Goal: Task Accomplishment & Management: Manage account settings

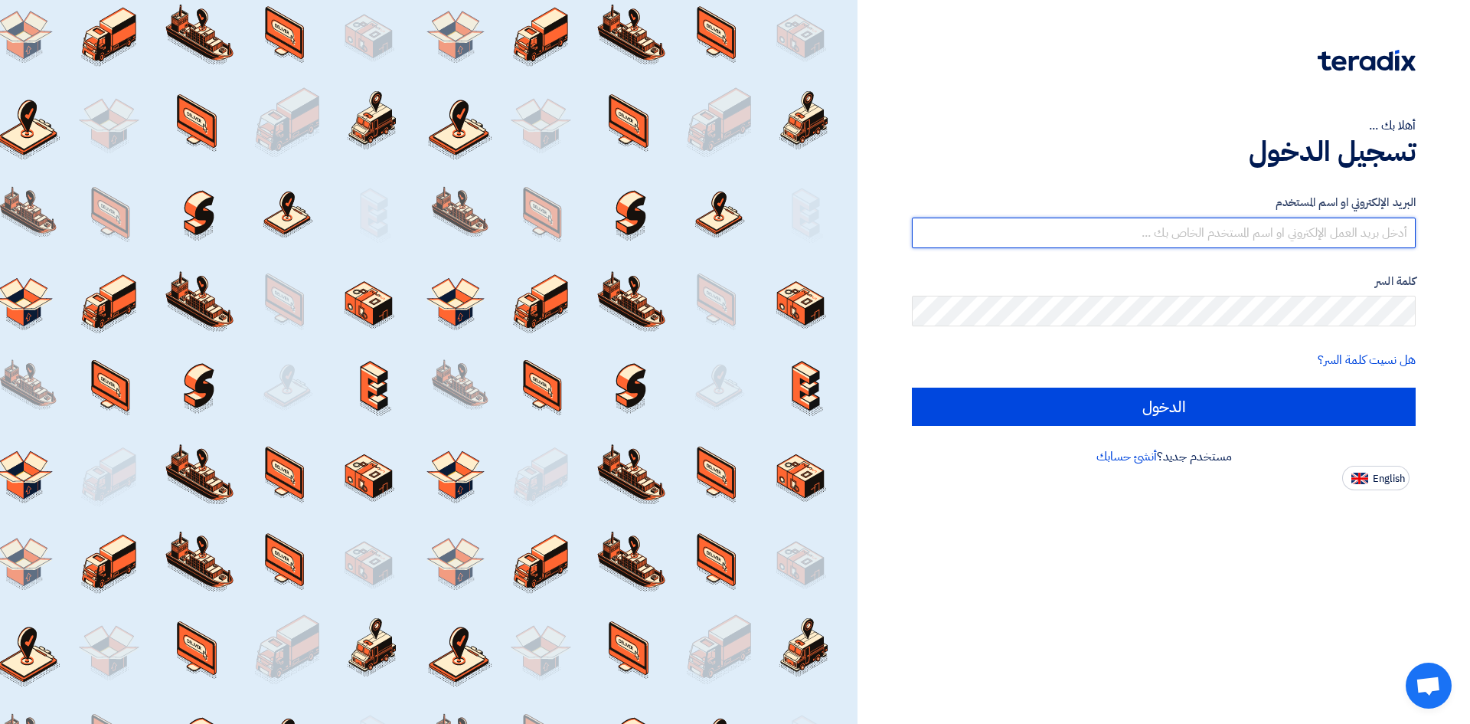
click at [1371, 237] on input "text" at bounding box center [1164, 232] width 504 height 31
click at [1351, 240] on input "text" at bounding box center [1164, 232] width 504 height 31
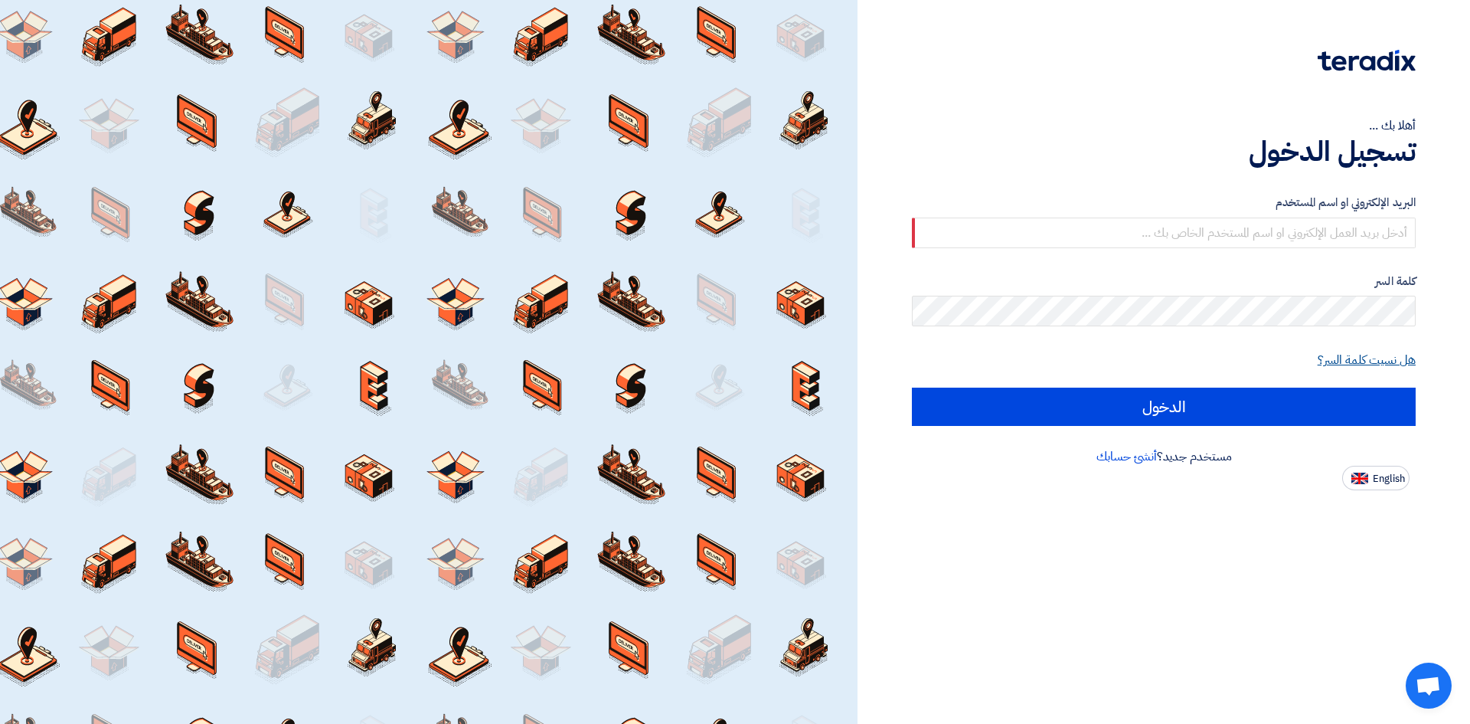
click at [1404, 361] on link "هل نسيت كلمة السر؟" at bounding box center [1367, 360] width 98 height 18
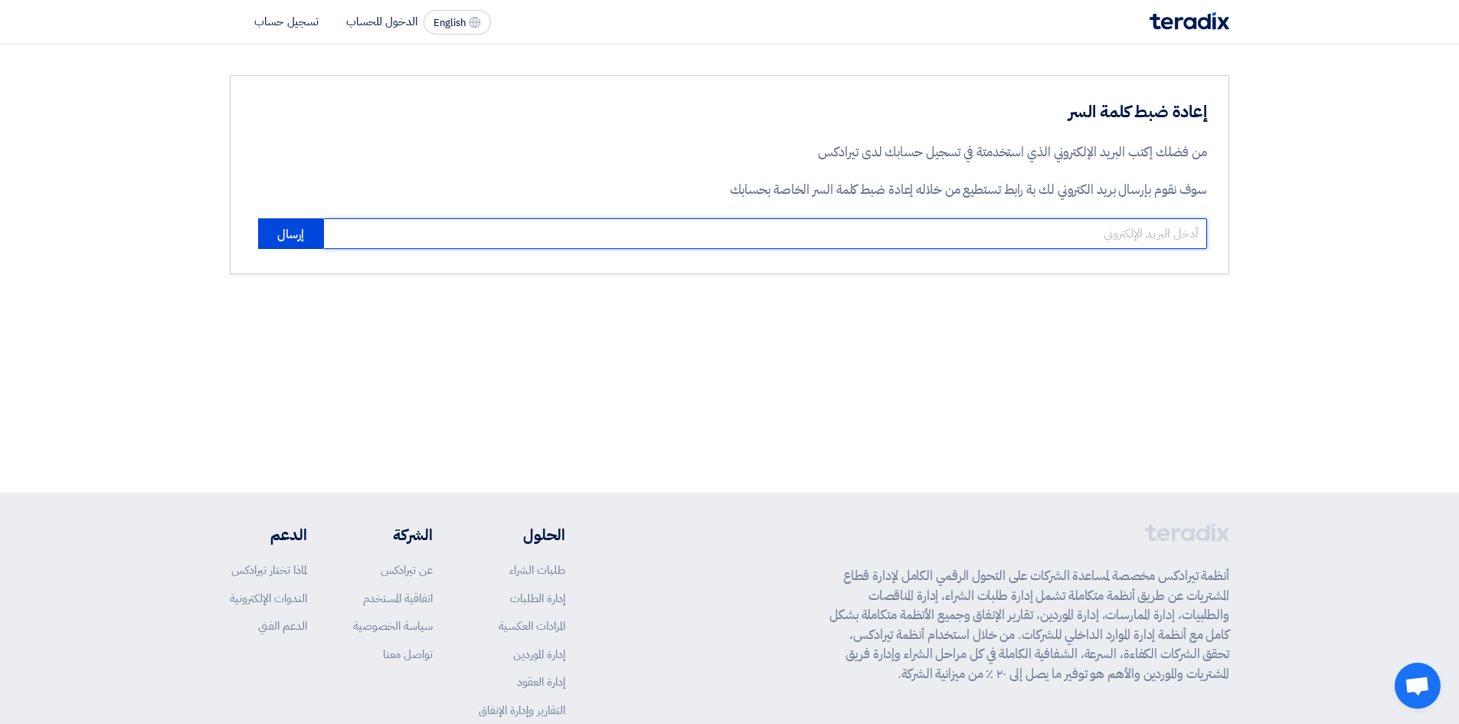
click at [1183, 240] on input "email" at bounding box center [765, 233] width 884 height 31
paste input "[EMAIL_ADDRESS][DOMAIN_NAME]"
type input "[EMAIL_ADDRESS][DOMAIN_NAME]"
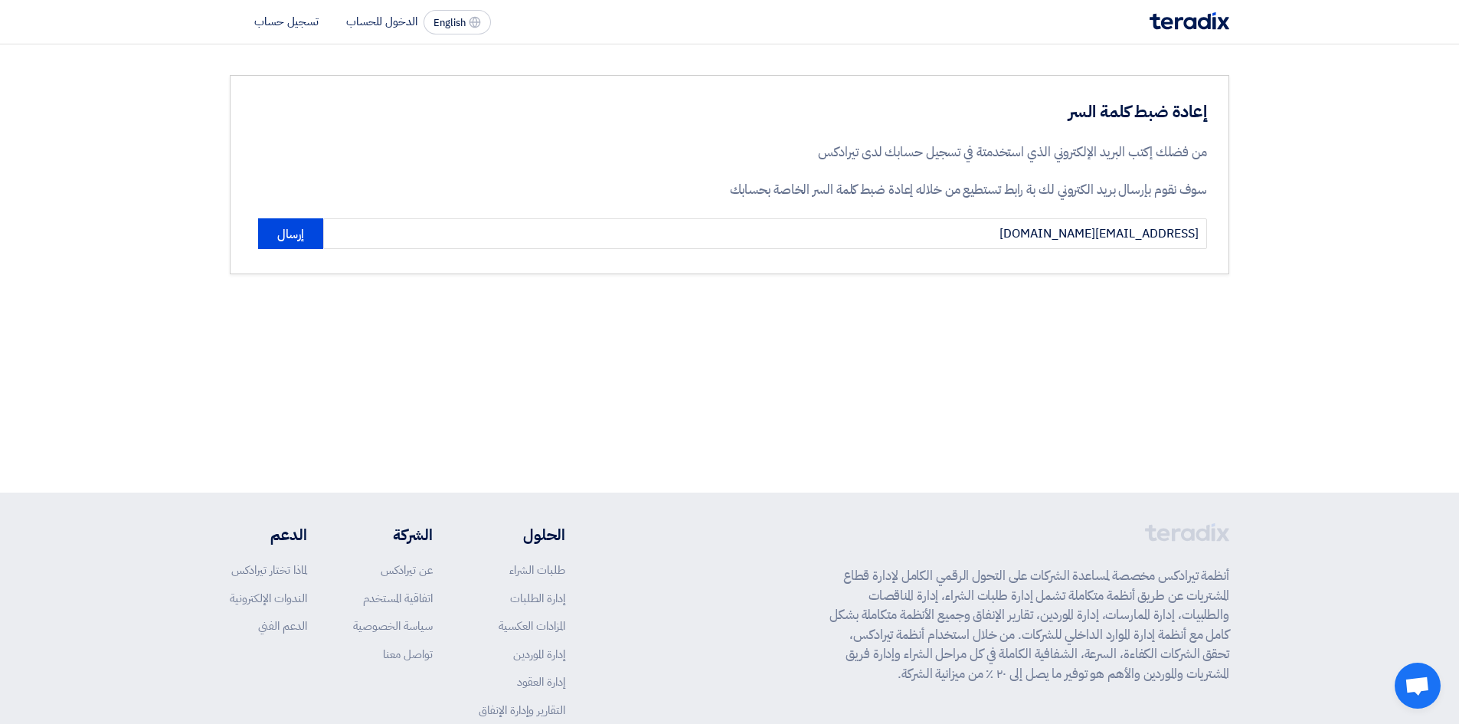
click at [1294, 261] on section "إعادة ضبط كلمة السر من فضلك إكتب البريد الإلكتروني الذي استخدمتة في تسجيل حسابك…" at bounding box center [729, 174] width 1459 height 260
click at [286, 224] on button "إرسال" at bounding box center [290, 233] width 65 height 31
click at [395, 28] on li "الدخول للحساب" at bounding box center [381, 21] width 71 height 17
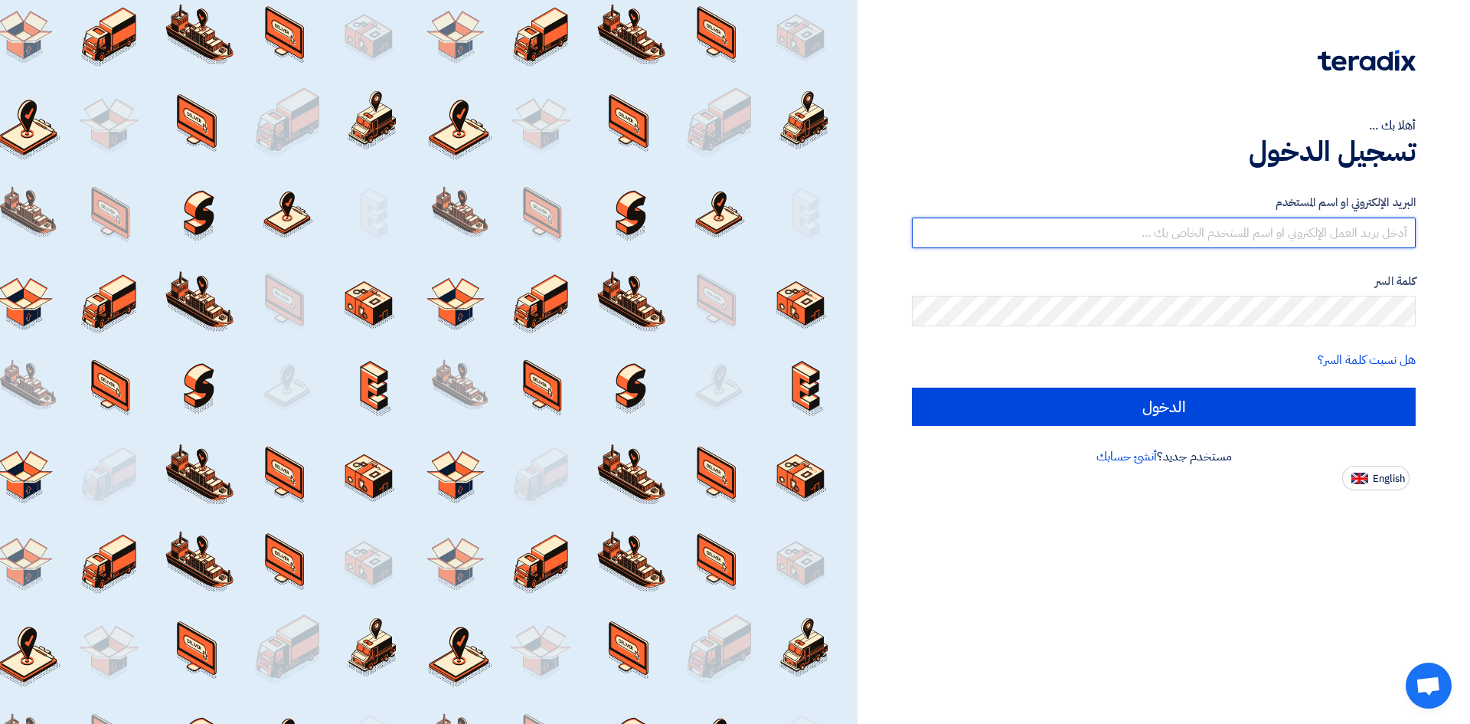
type input "[EMAIL_ADDRESS][DOMAIN_NAME]"
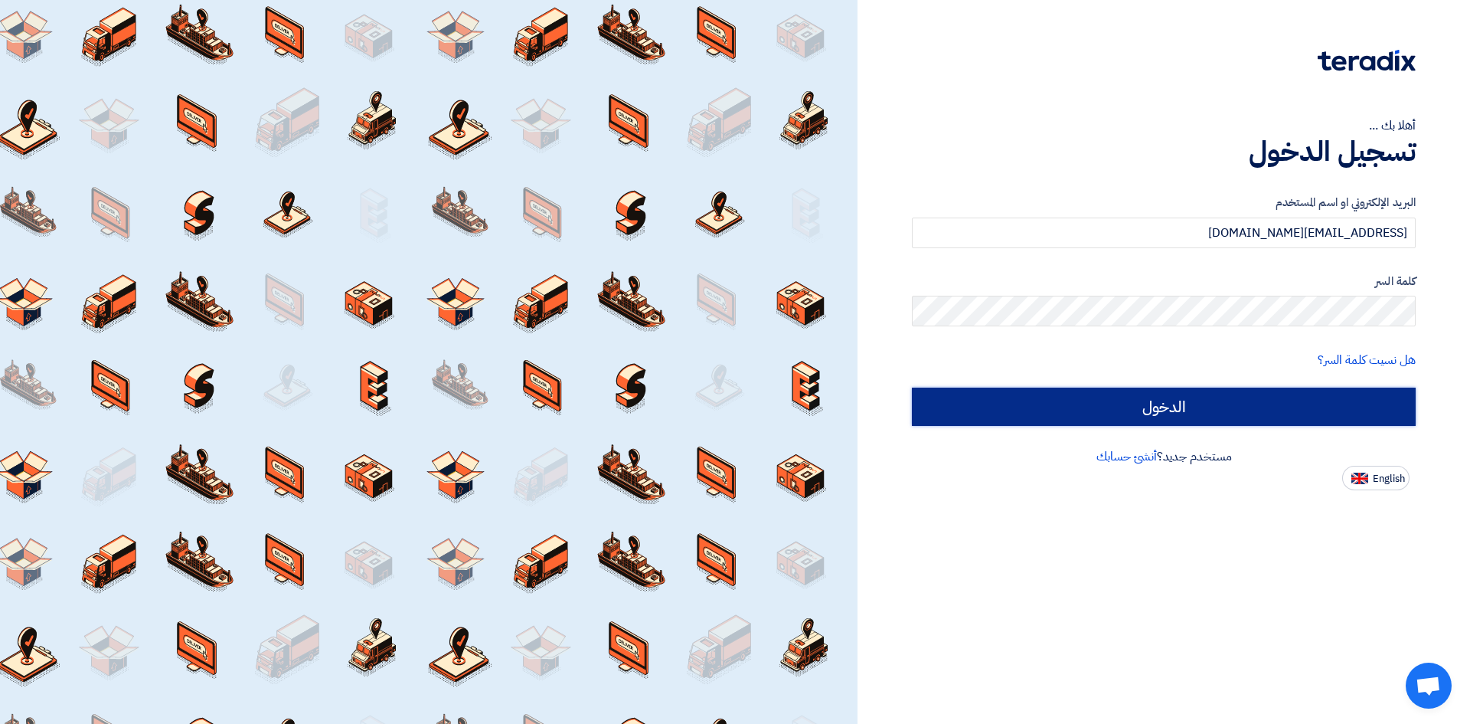
click at [1312, 413] on input "الدخول" at bounding box center [1164, 406] width 504 height 38
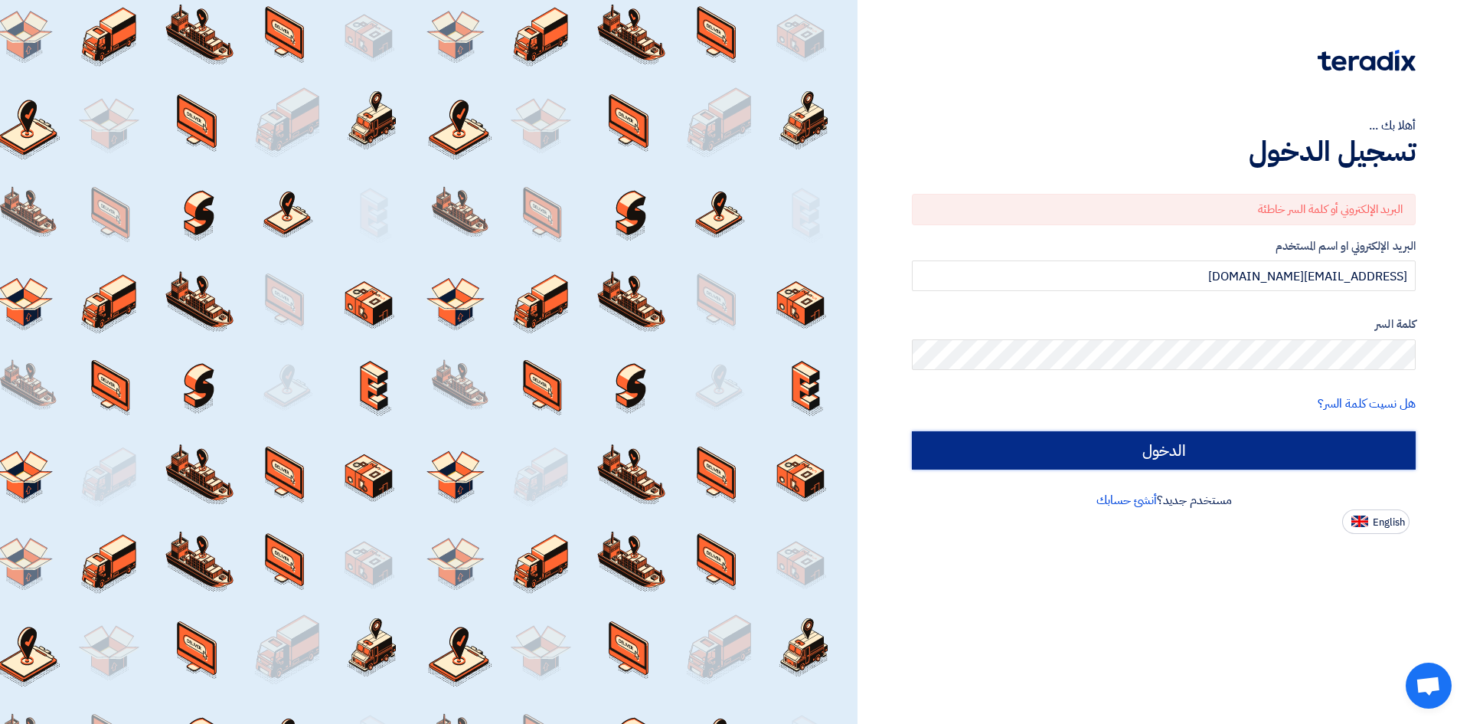
click at [1267, 440] on input "الدخول" at bounding box center [1164, 450] width 504 height 38
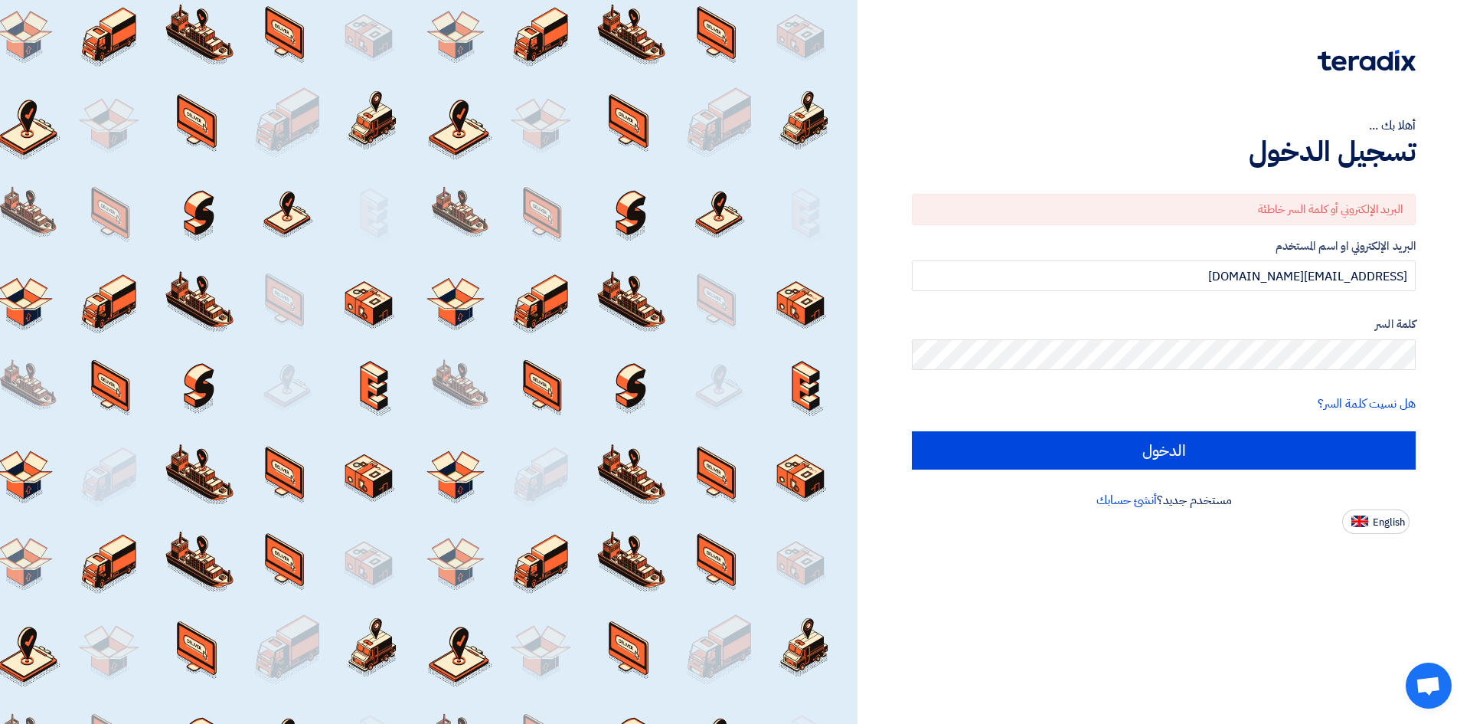
drag, startPoint x: 1265, startPoint y: 550, endPoint x: 1258, endPoint y: 488, distance: 62.4
click at [1265, 550] on div "أهلا بك ... تسجيل الدخول البريد الإلكتروني أو كلمة السر خاطئة البريد الإلكتروني…" at bounding box center [1164, 362] width 613 height 724
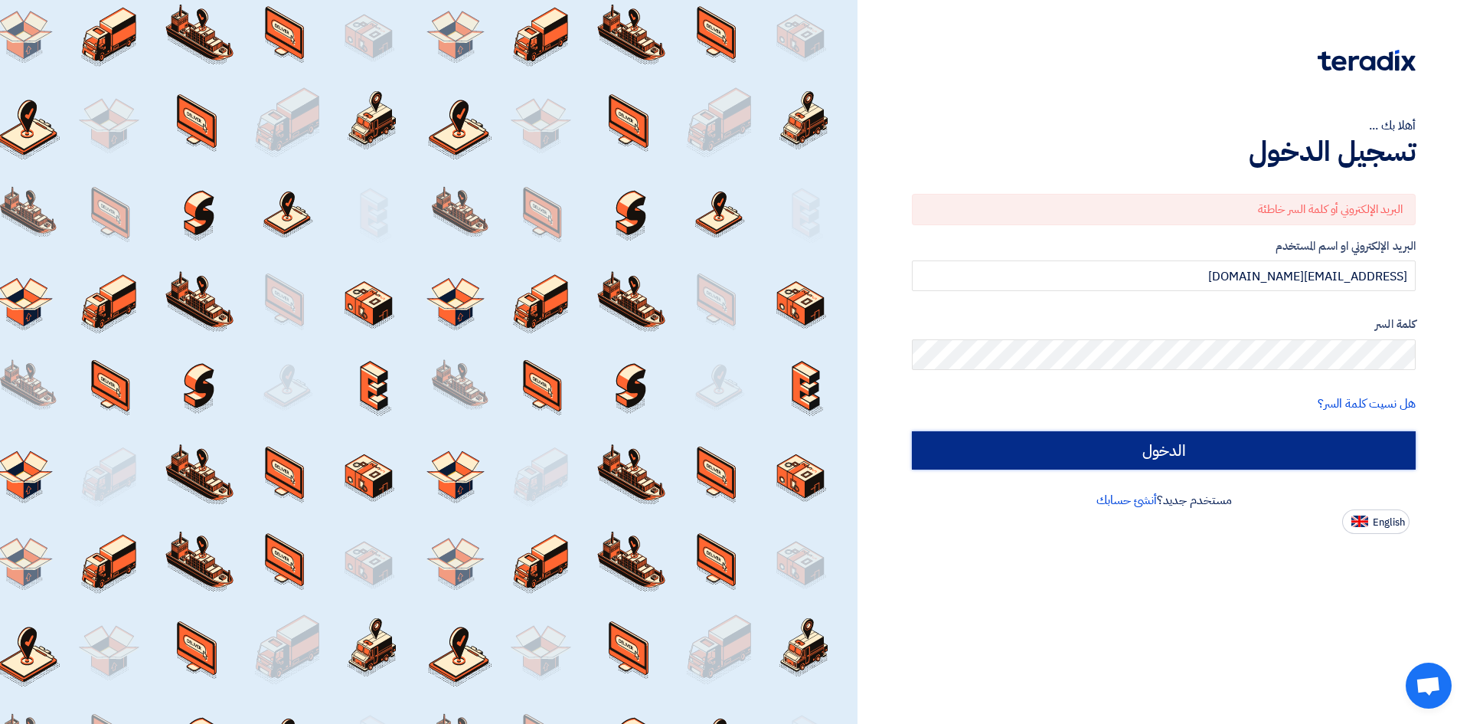
click at [1226, 448] on input "الدخول" at bounding box center [1164, 450] width 504 height 38
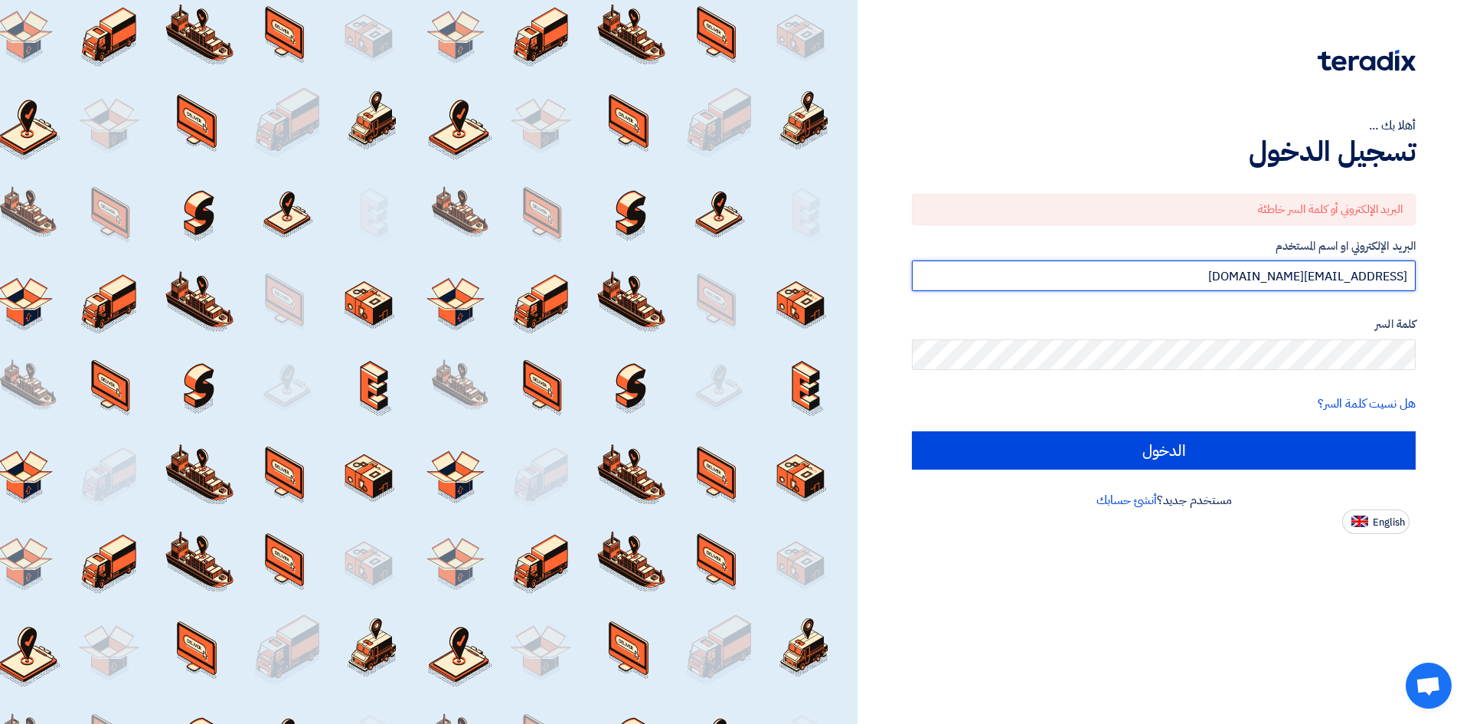
click at [1412, 276] on input "[EMAIL_ADDRESS][DOMAIN_NAME]" at bounding box center [1164, 275] width 504 height 31
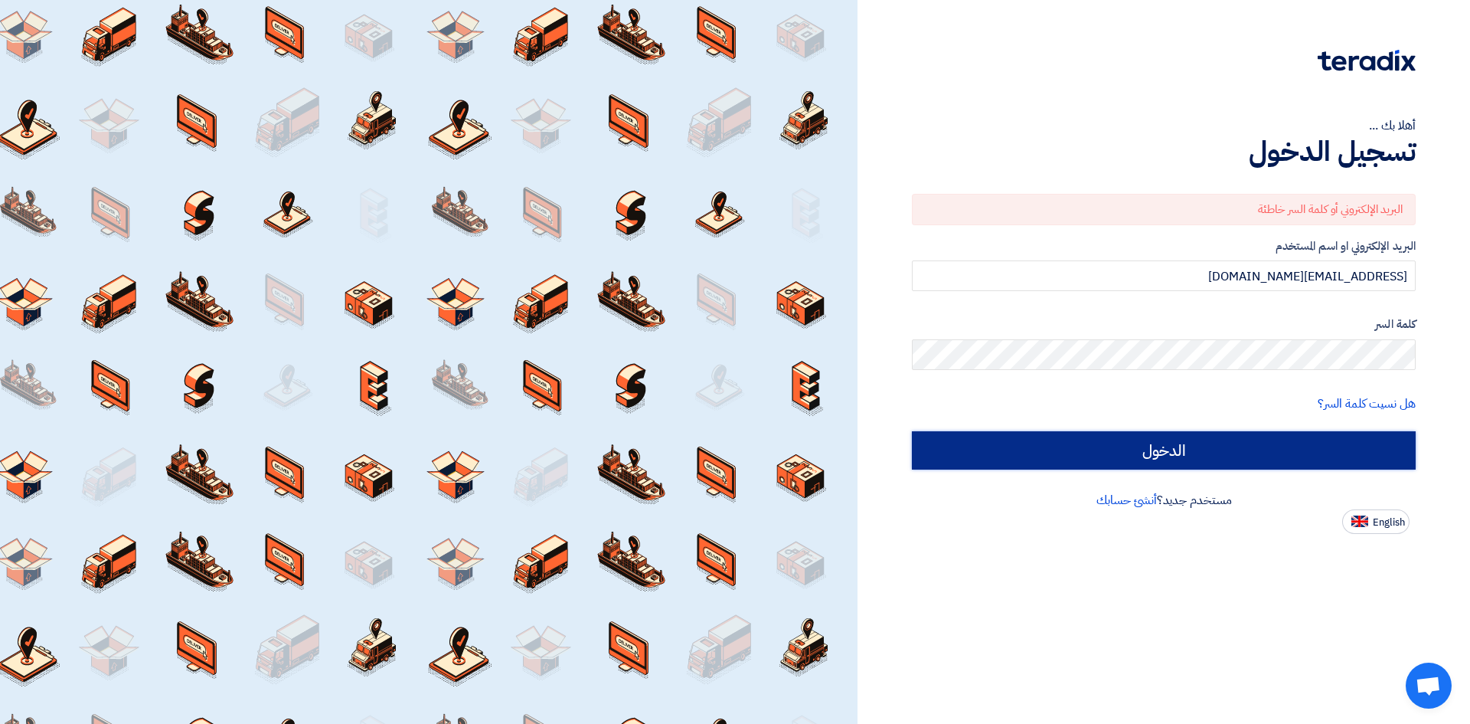
click at [1300, 458] on input "الدخول" at bounding box center [1164, 450] width 504 height 38
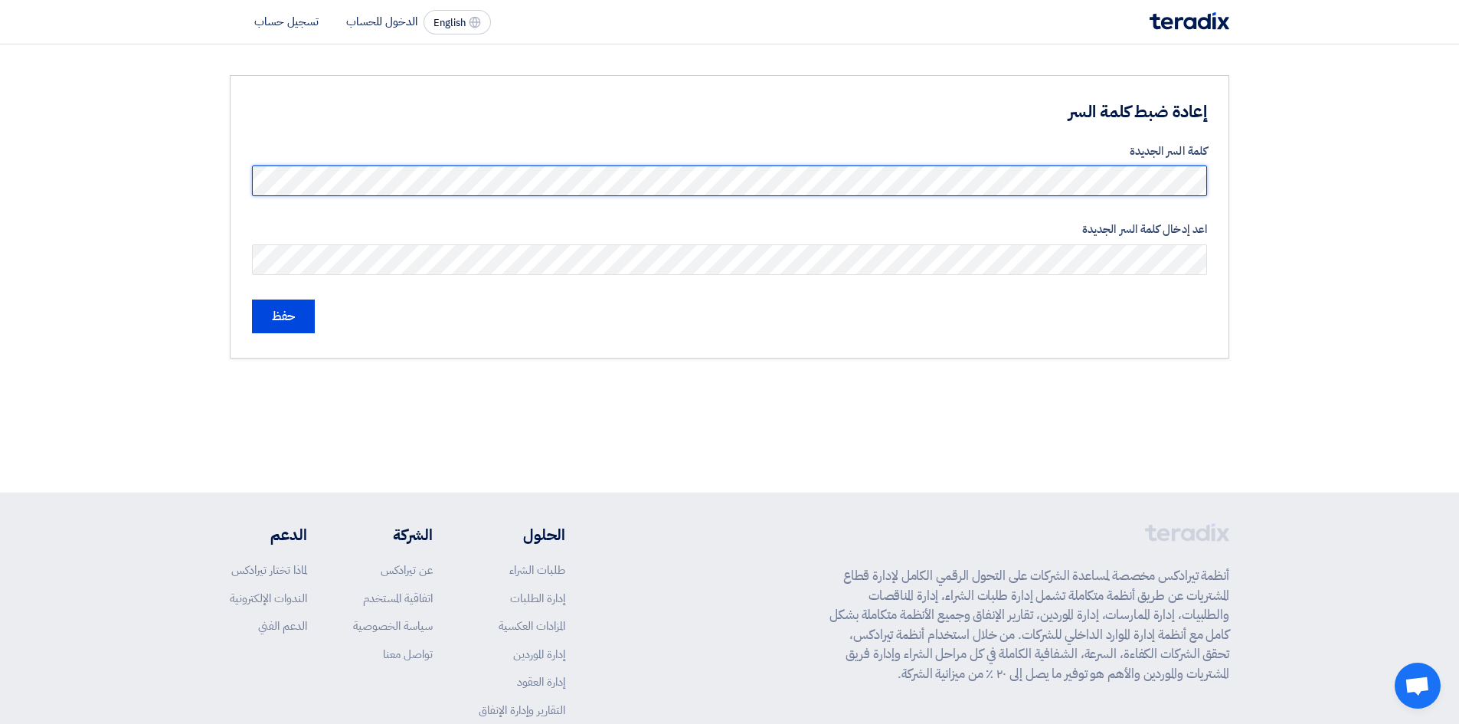
click at [1263, 172] on section "إعادة ضبط كلمة السر كلمة السر الجديدة اعد إدخال كلمة السر الجديدة حفظ" at bounding box center [729, 216] width 1459 height 345
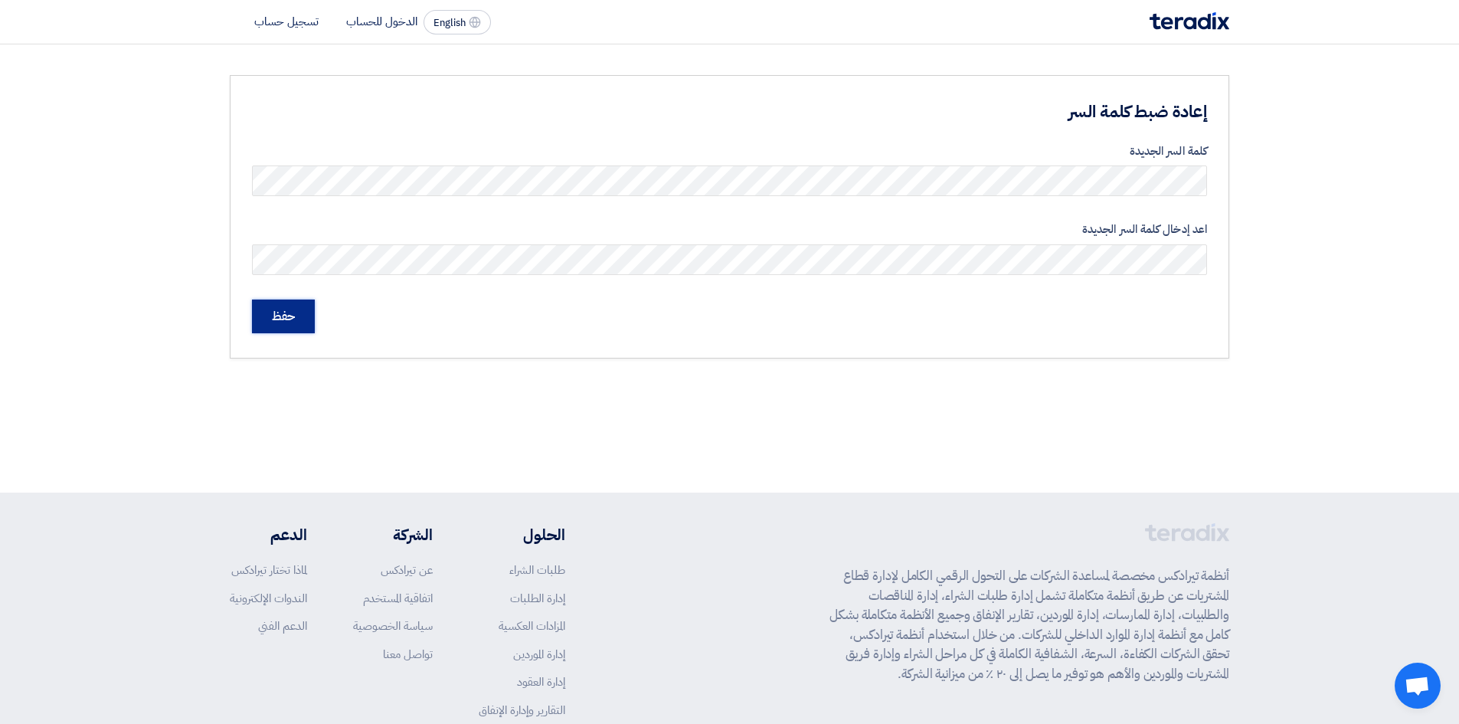
click at [299, 322] on input "حفظ" at bounding box center [283, 316] width 63 height 34
click at [1028, 361] on div "إعادة ضبط كلمة السر كلمة السر الجديدة اعد إدخال كلمة السر الجديدة كلمة سر غير م…" at bounding box center [729, 226] width 999 height 302
click at [297, 335] on input "حفظ" at bounding box center [283, 336] width 63 height 34
click at [287, 328] on input "حفظ" at bounding box center [283, 336] width 63 height 34
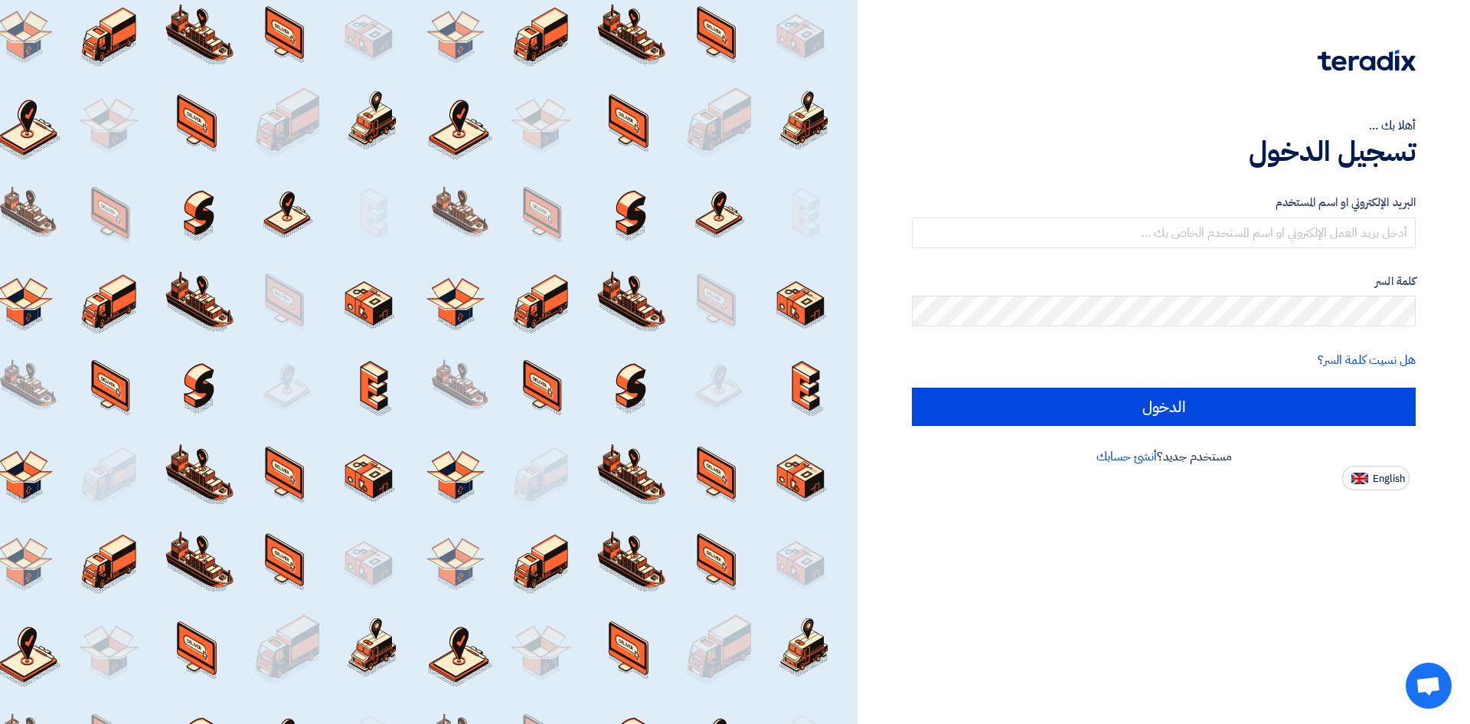
drag, startPoint x: 1026, startPoint y: 225, endPoint x: 954, endPoint y: 132, distance: 117.9
click at [954, 132] on div "أهلا بك ..." at bounding box center [1164, 125] width 504 height 18
type input "[EMAIL_ADDRESS][DOMAIN_NAME]"
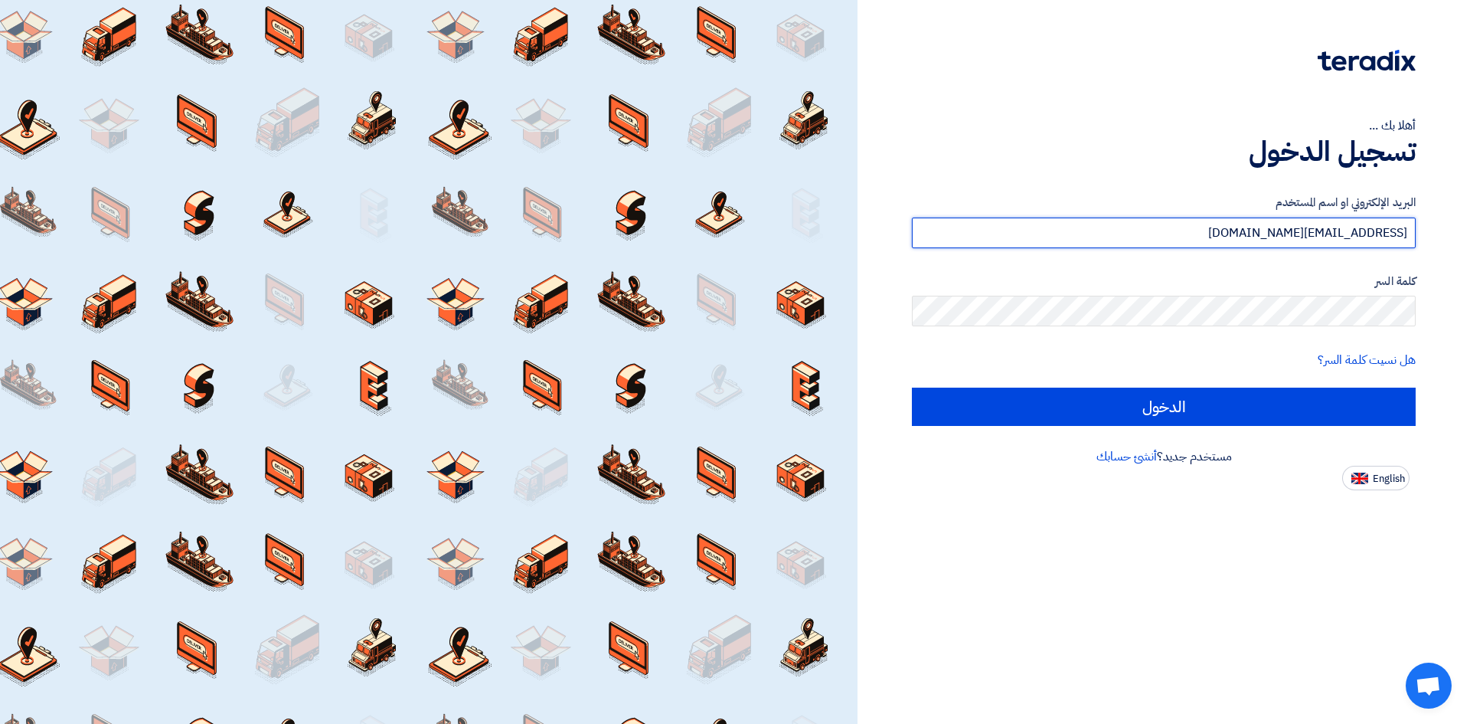
click at [1392, 233] on input "[EMAIL_ADDRESS][DOMAIN_NAME]" at bounding box center [1164, 232] width 504 height 31
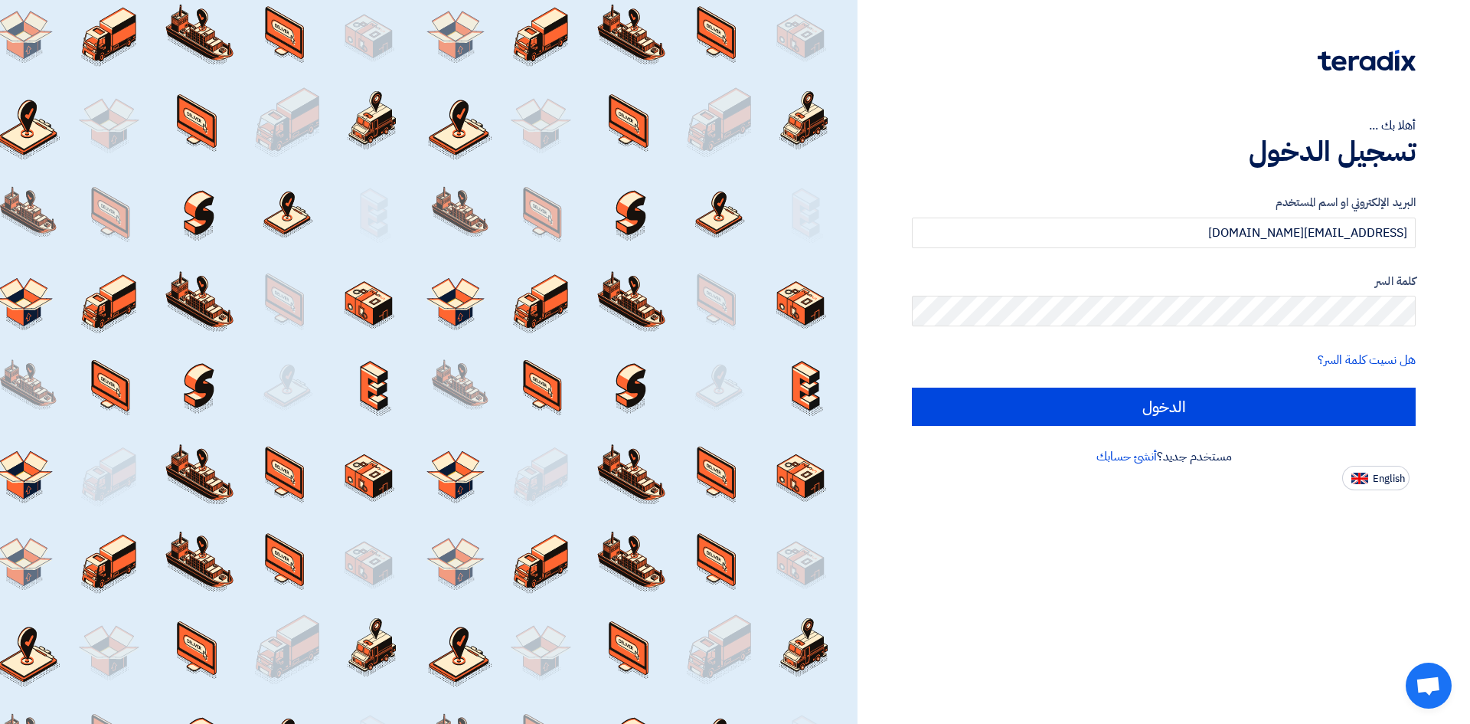
click at [1469, 321] on div "أهلا بك ... تسجيل الدخول البريد الإلكتروني او اسم المستخدم [EMAIL_ADDRESS][DOMA…" at bounding box center [1164, 362] width 613 height 724
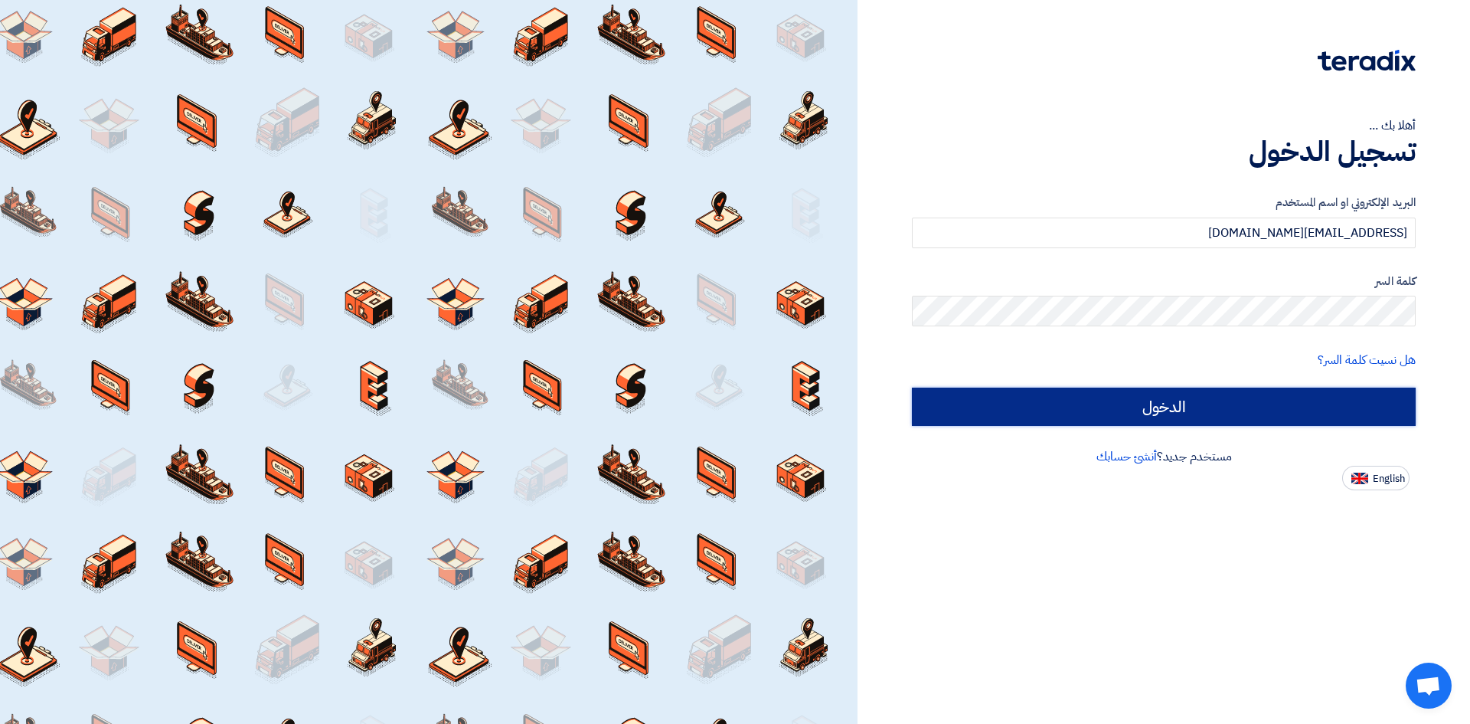
click at [1257, 403] on input "الدخول" at bounding box center [1164, 406] width 504 height 38
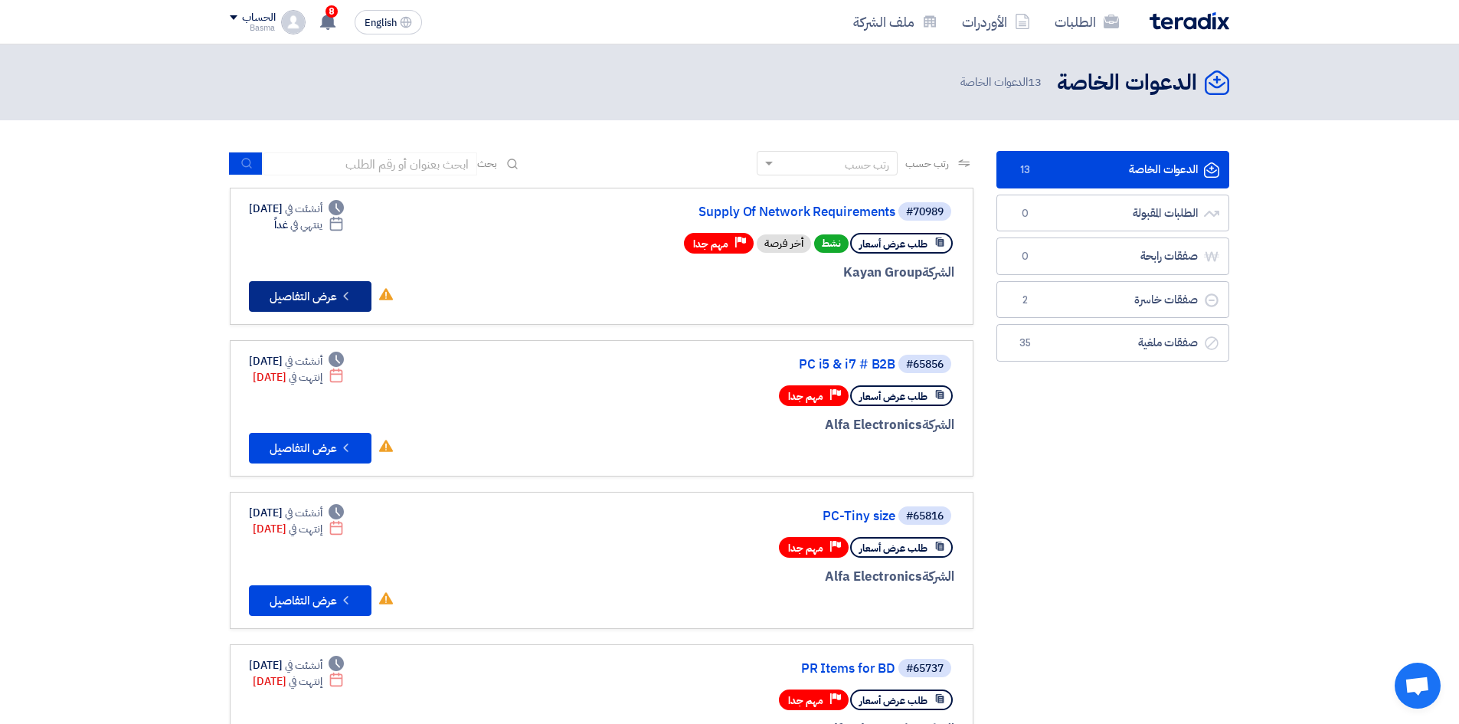
click at [332, 302] on button "Check details عرض التفاصيل" at bounding box center [310, 296] width 123 height 31
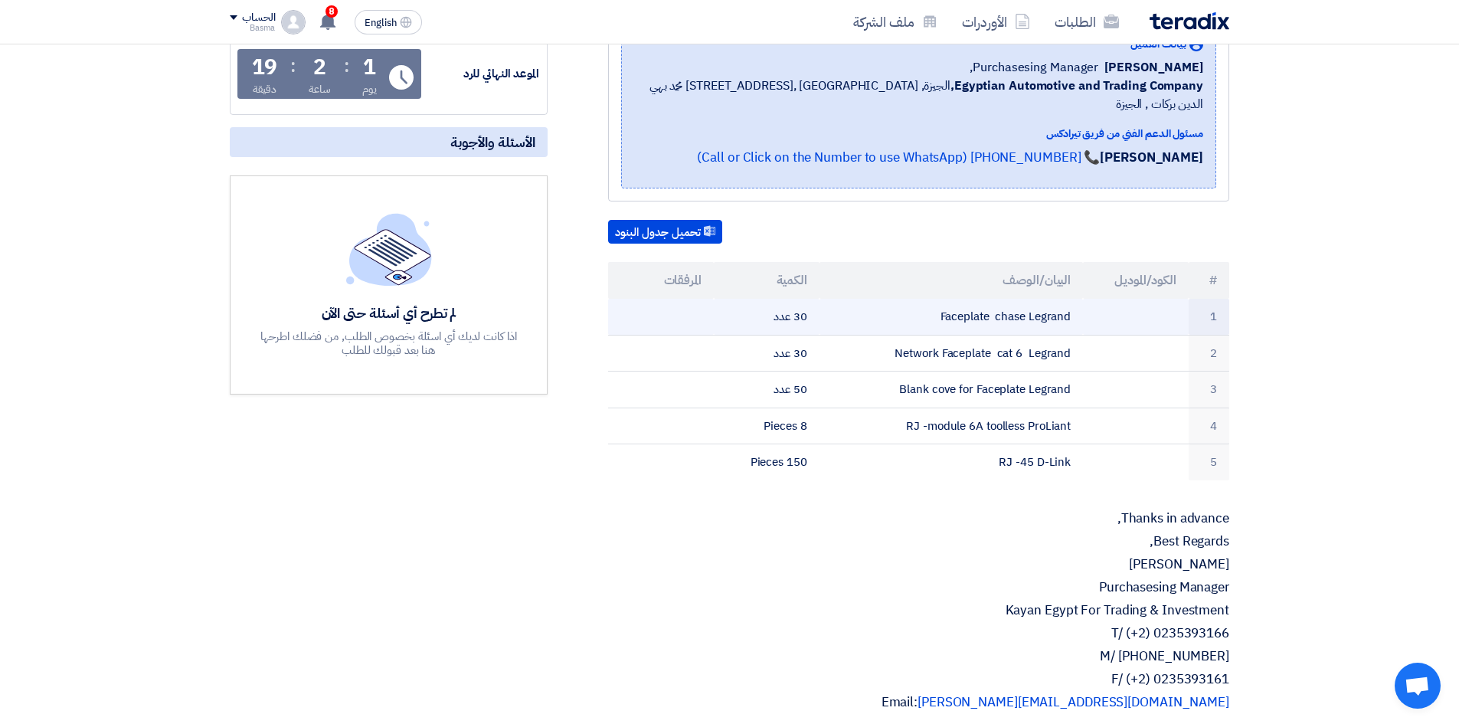
scroll to position [153, 0]
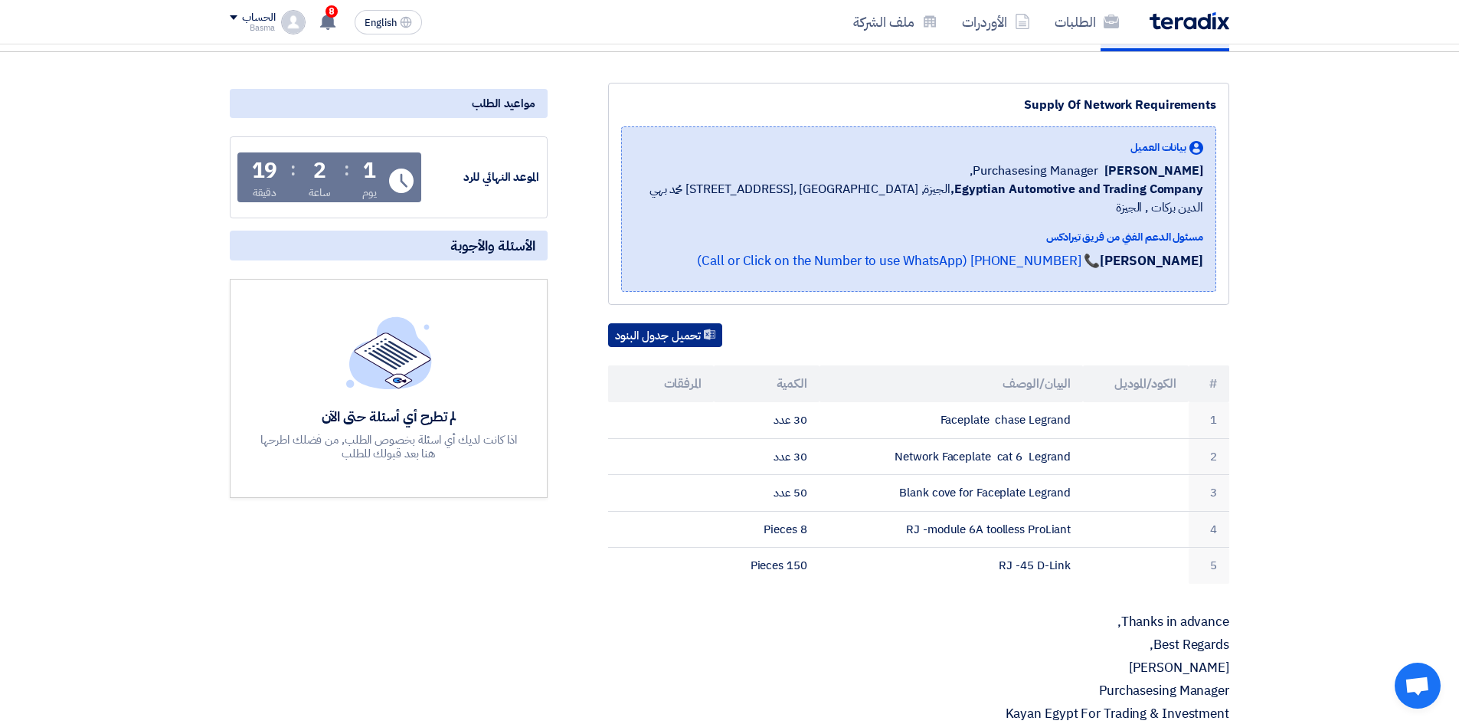
click at [703, 323] on button "تحميل جدول البنود" at bounding box center [665, 335] width 114 height 25
click at [1399, 165] on section "Supply Of Network Requirements بيانات العميل [PERSON_NAME] Purchasesing Manager…" at bounding box center [729, 680] width 1459 height 1256
click at [299, 26] on img at bounding box center [293, 22] width 25 height 25
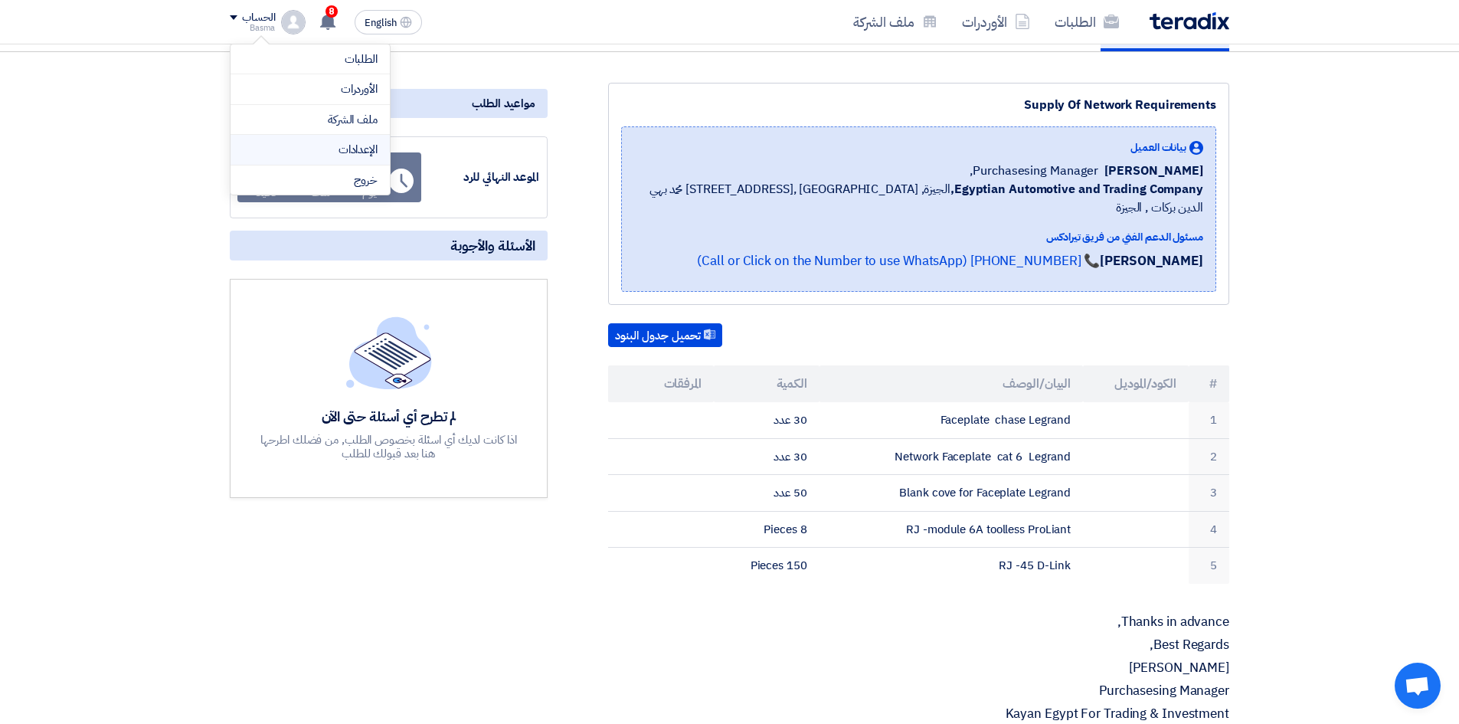
click at [362, 140] on li "الإعدادات" at bounding box center [309, 150] width 159 height 31
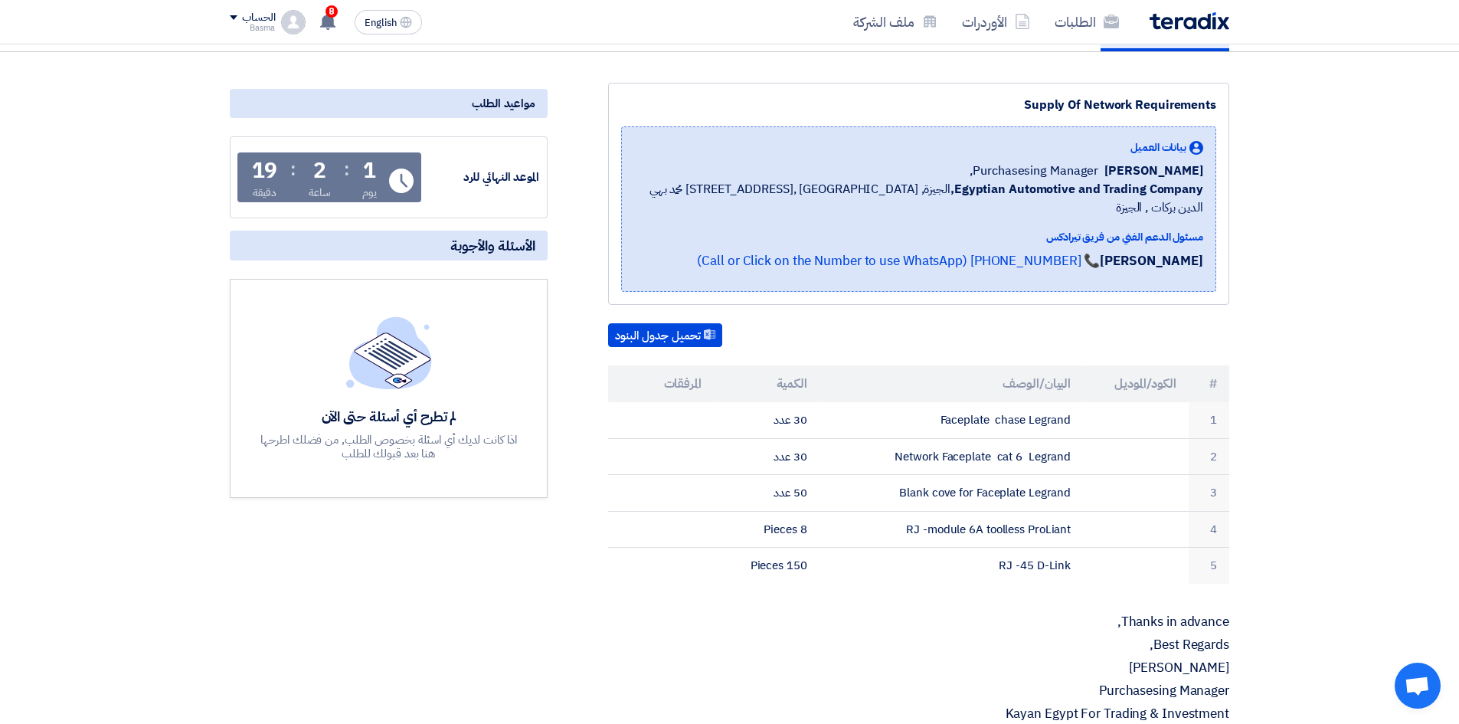
click at [283, 21] on img at bounding box center [293, 22] width 25 height 25
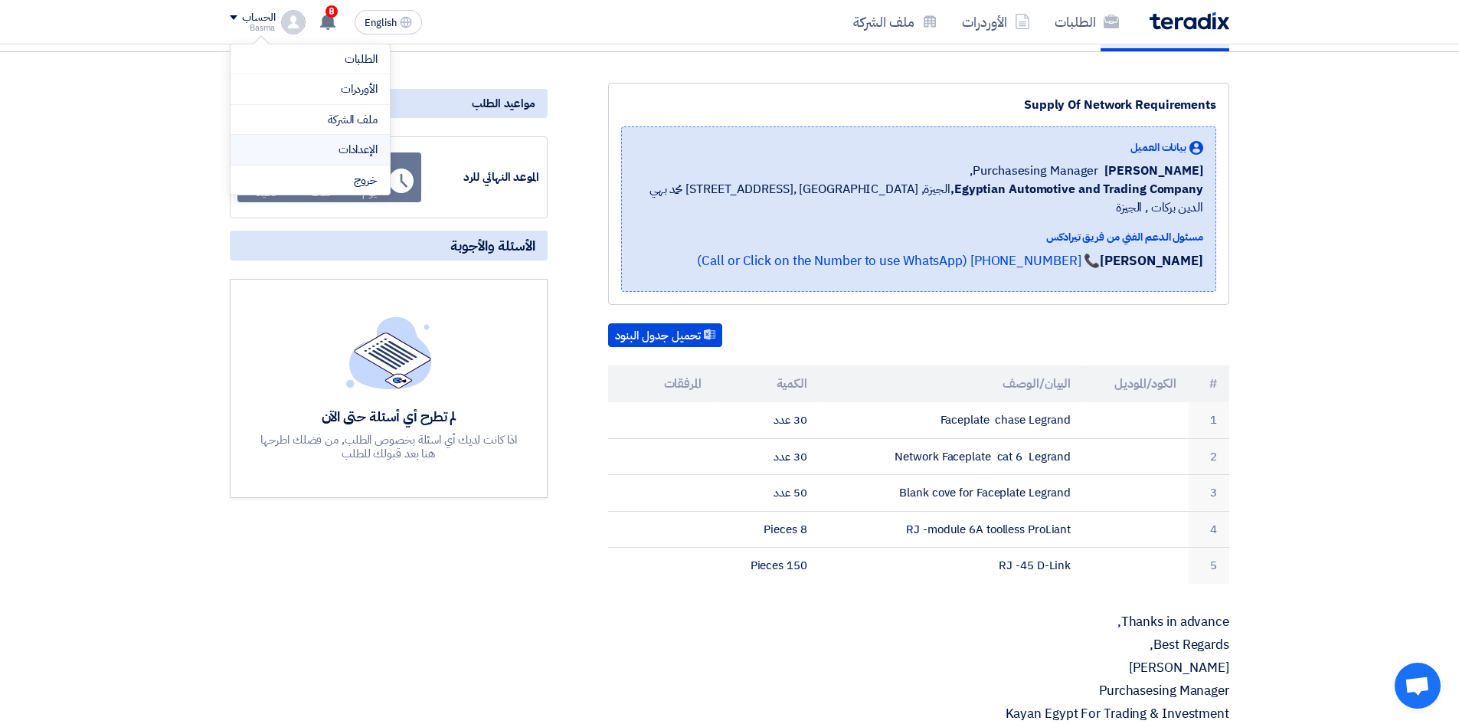
click at [366, 152] on link "الإعدادات" at bounding box center [310, 150] width 135 height 18
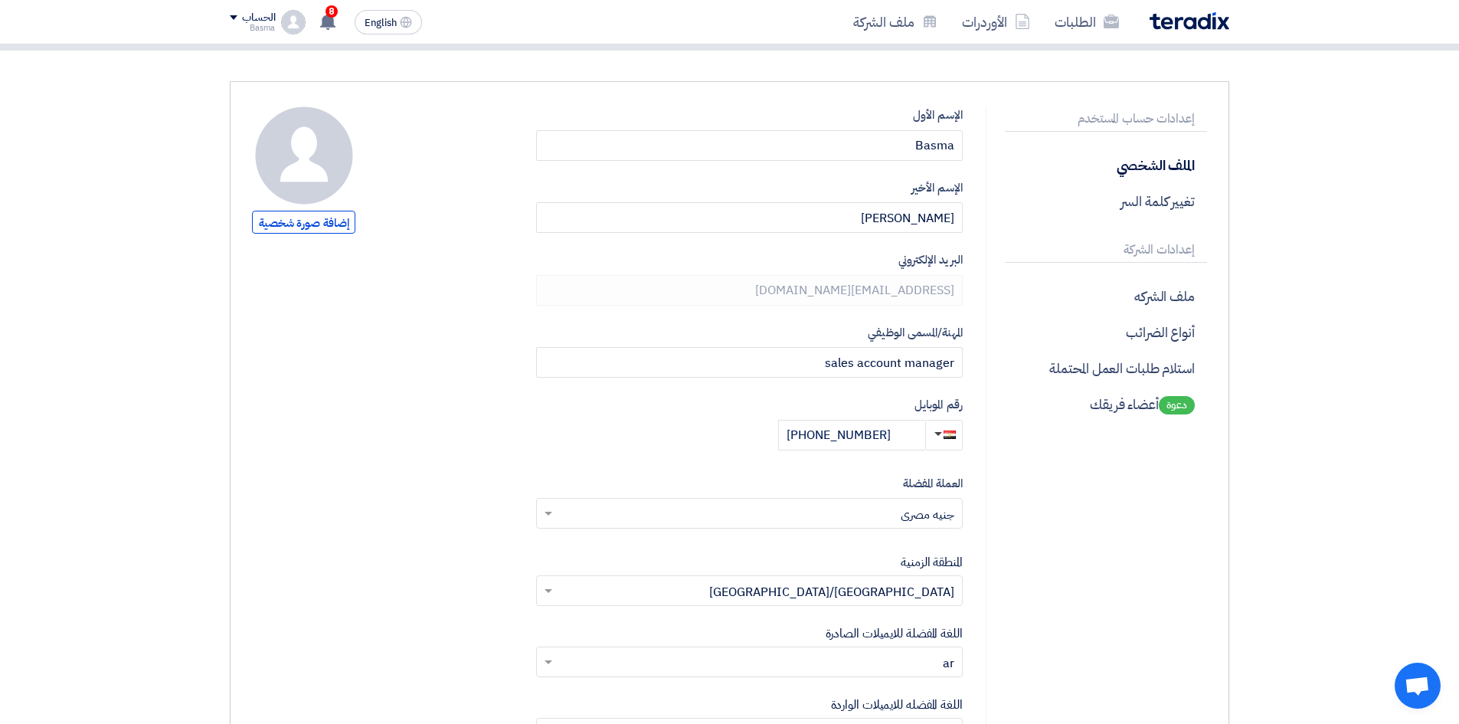
scroll to position [77, 0]
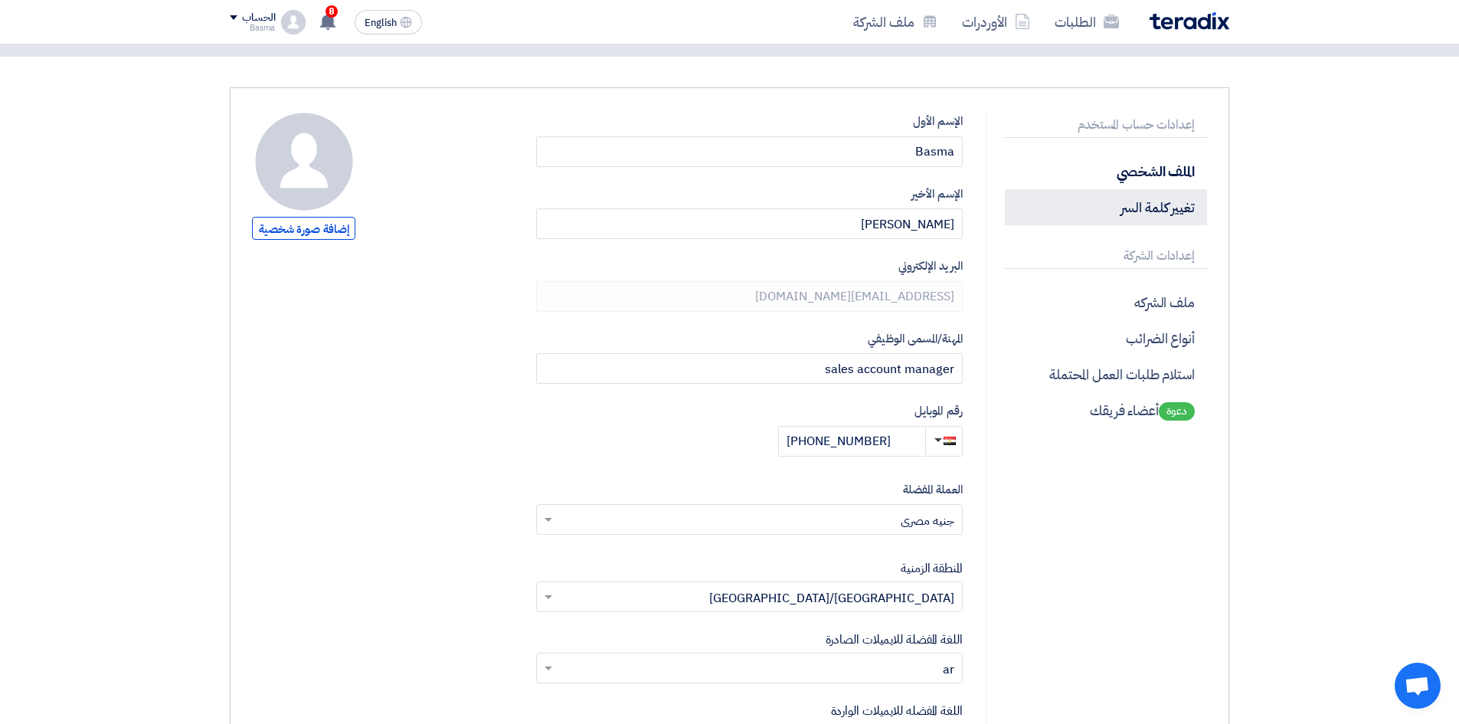
click at [1158, 220] on p "تغيير كلمة السر" at bounding box center [1106, 207] width 202 height 36
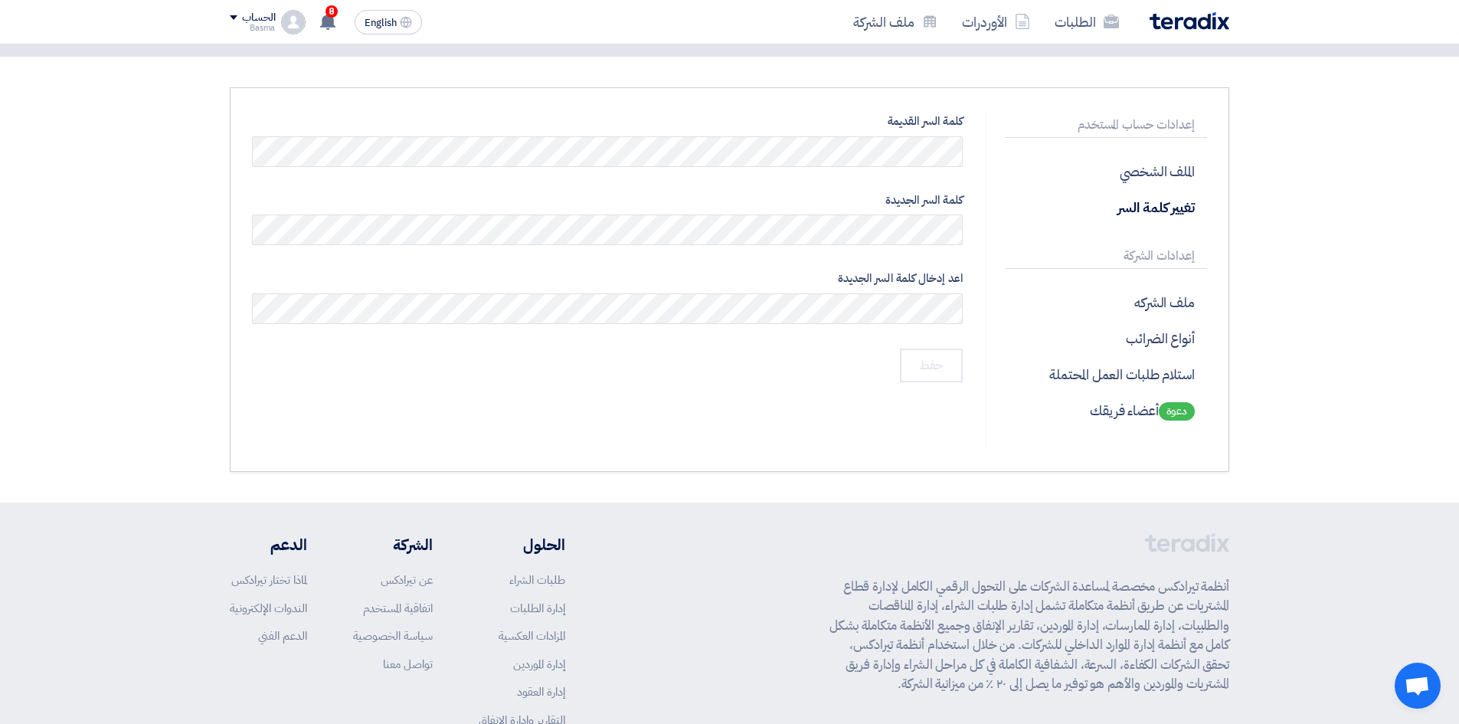
click at [1011, 272] on div "إعدادات حساب المستخدم الملف الشخصي تغيير كلمة السر إعدادات الشركة ملف الشركه أن…" at bounding box center [1095, 280] width 221 height 334
click at [913, 374] on input "حفظ" at bounding box center [931, 365] width 63 height 34
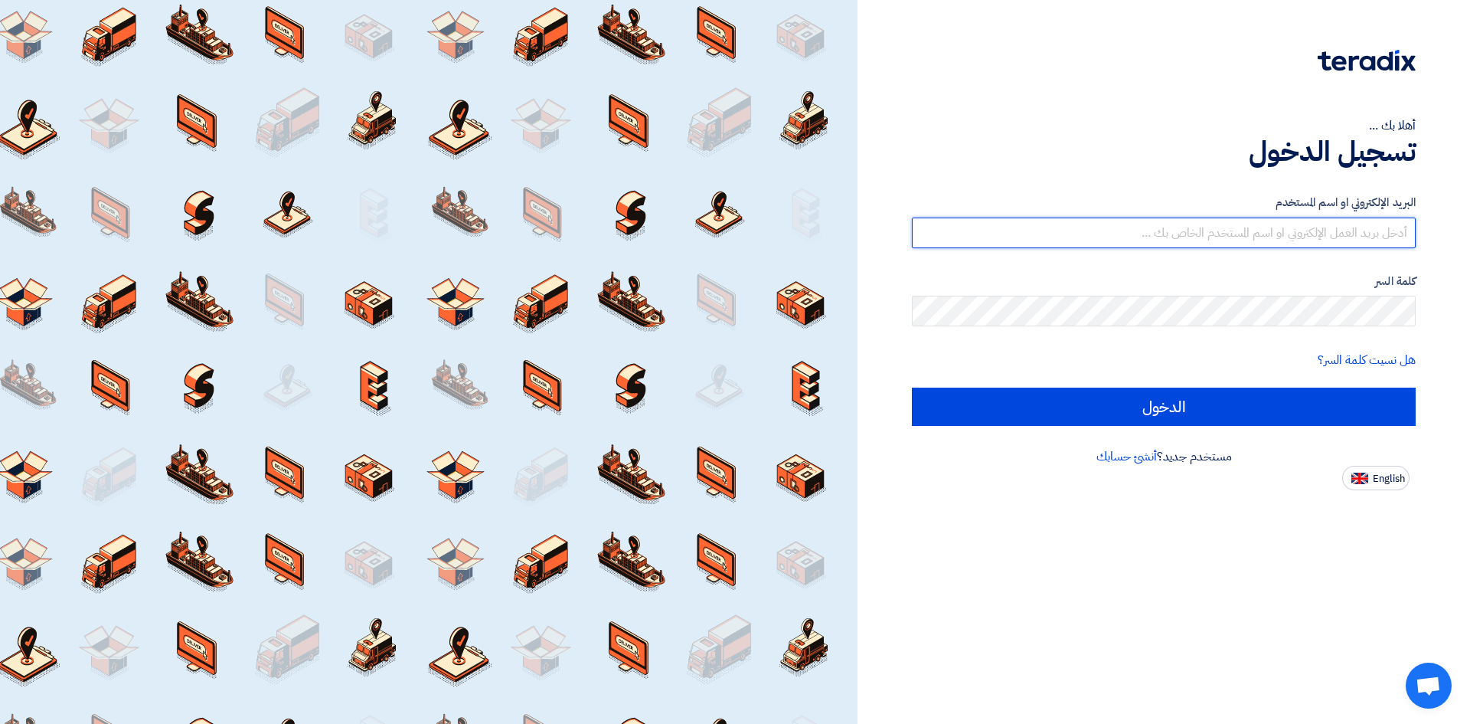
type input "[EMAIL_ADDRESS][DOMAIN_NAME]"
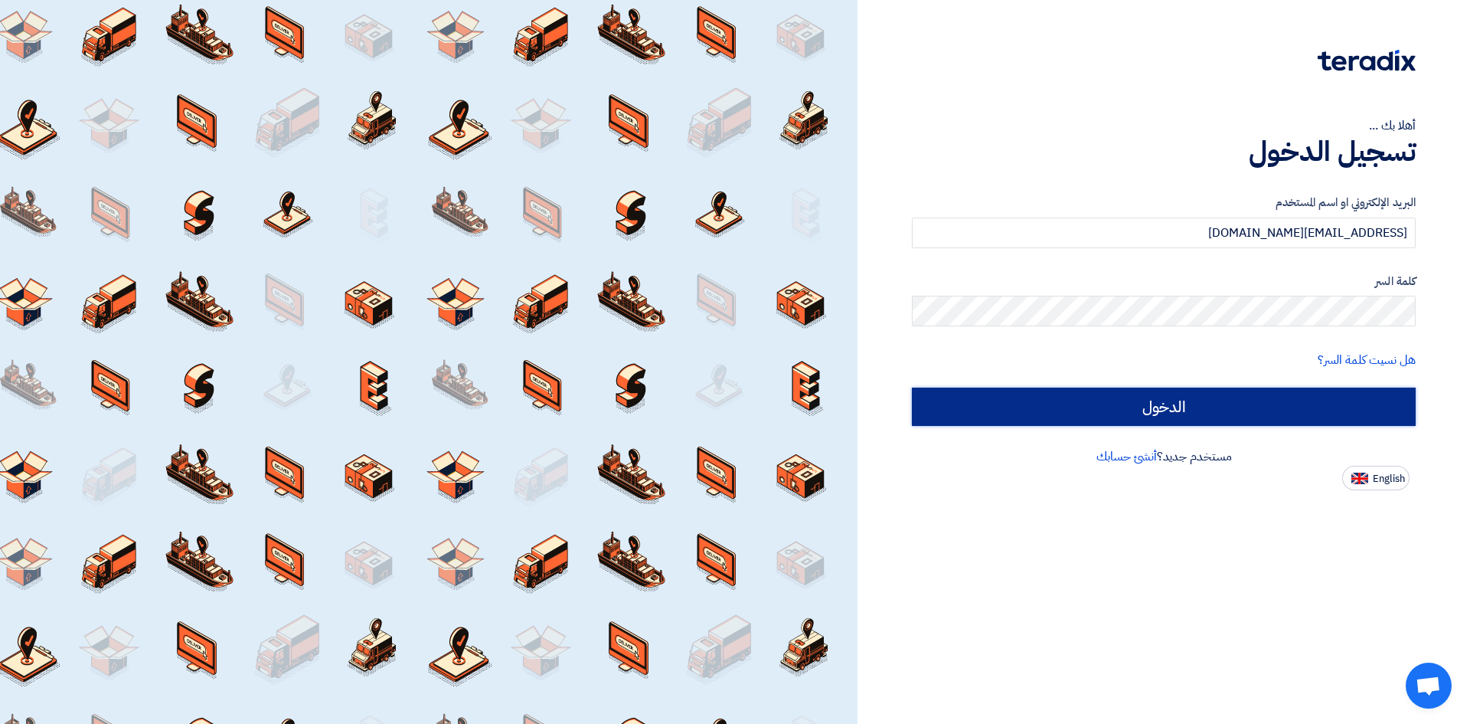
click at [1278, 392] on input "الدخول" at bounding box center [1164, 406] width 504 height 38
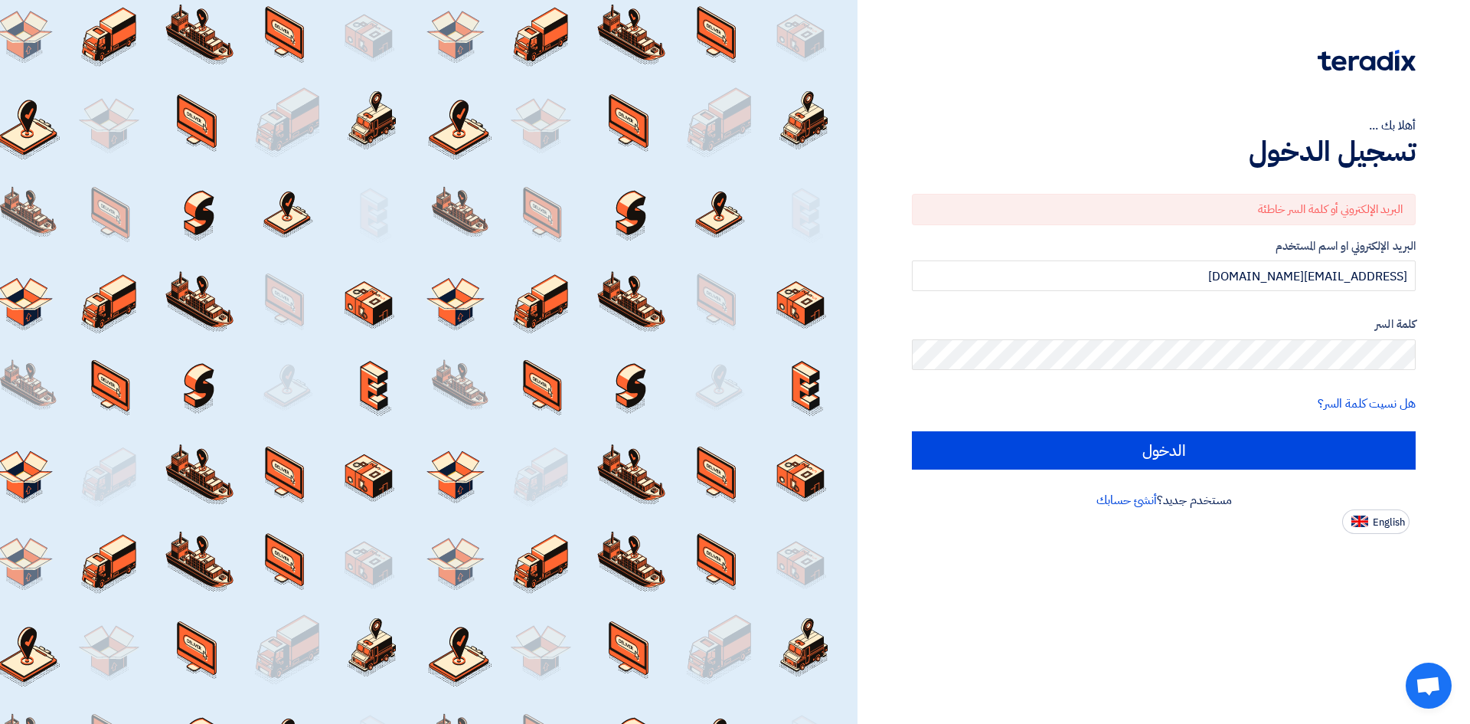
click at [1270, 627] on div "أهلا بك ... تسجيل الدخول البريد الإلكتروني أو كلمة السر خاطئة البريد الإلكتروني…" at bounding box center [1164, 362] width 613 height 724
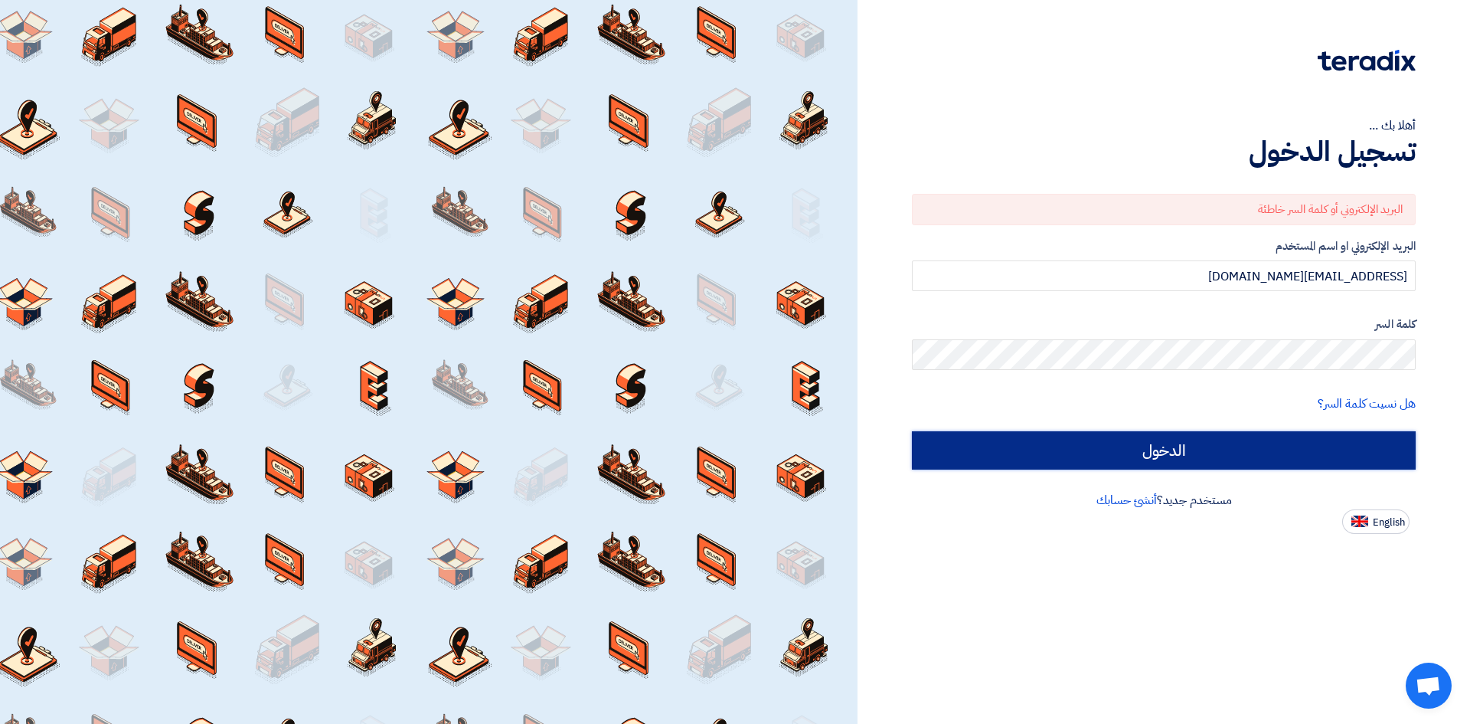
click at [1343, 453] on input "الدخول" at bounding box center [1164, 450] width 504 height 38
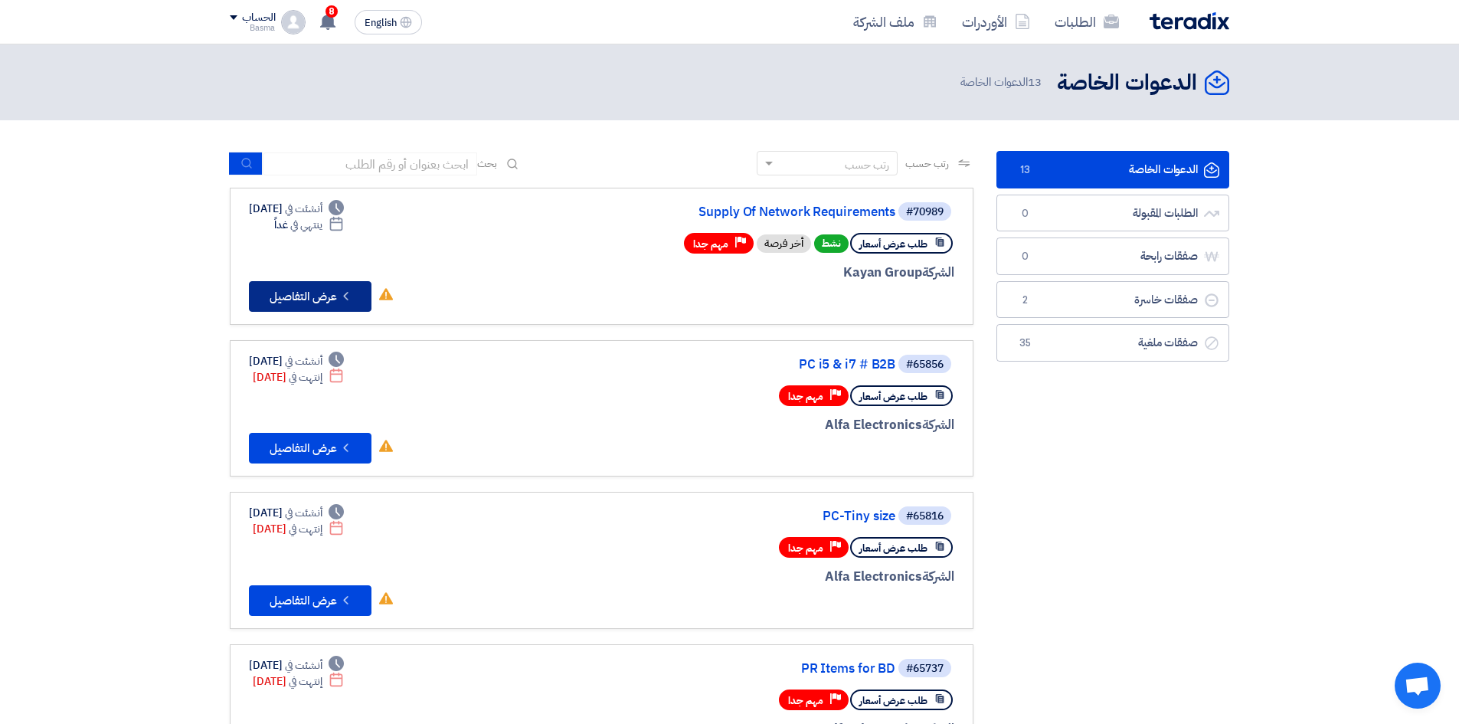
click at [339, 292] on icon "Check details" at bounding box center [345, 296] width 15 height 15
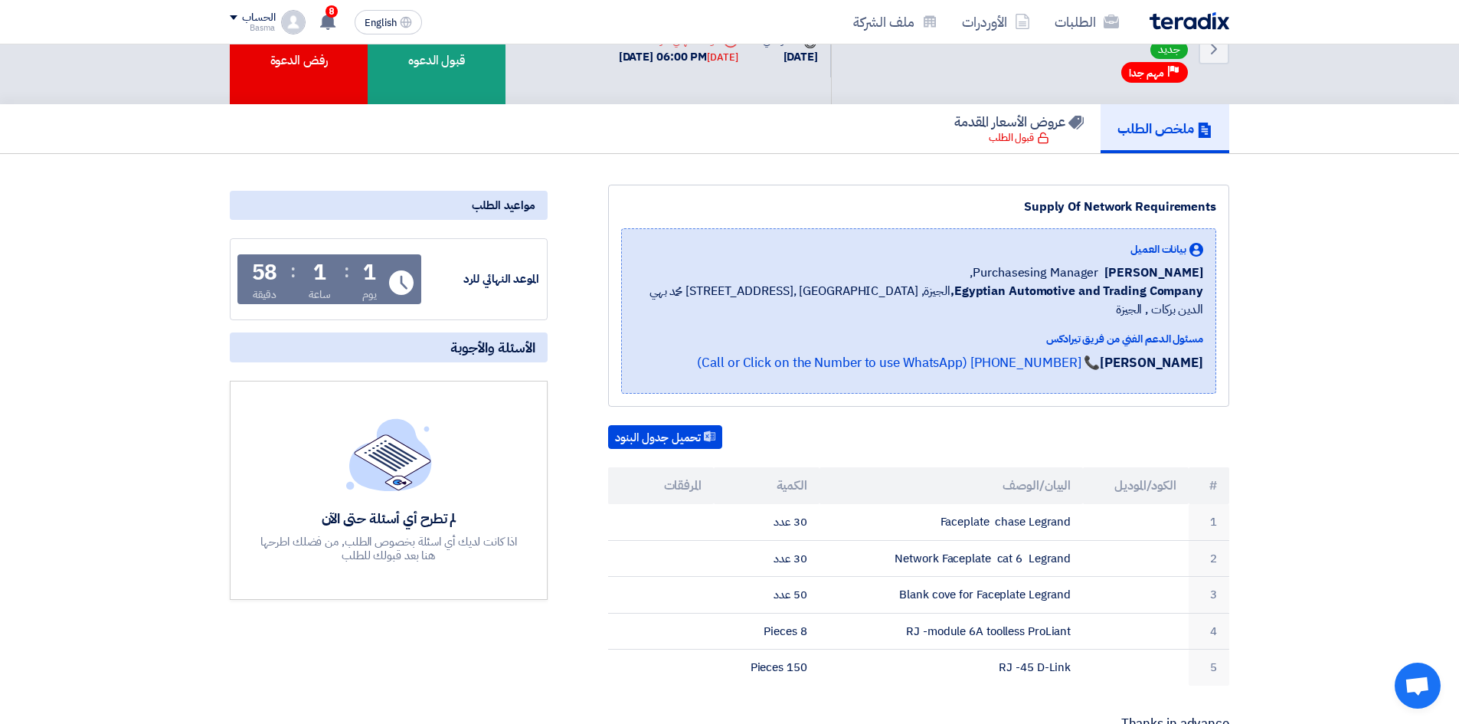
scroll to position [77, 0]
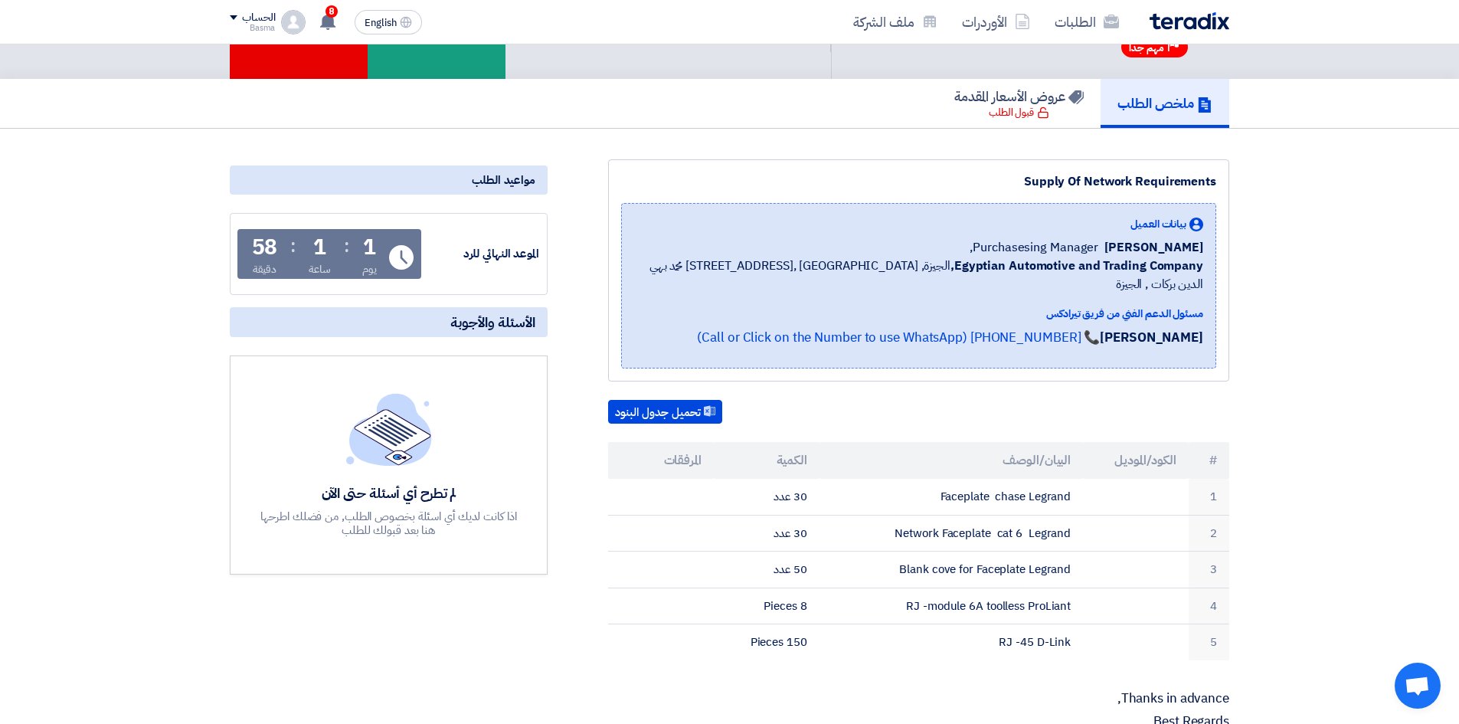
click at [1142, 267] on b "Egyptian Automotive and Trading Company," at bounding box center [1076, 265] width 253 height 18
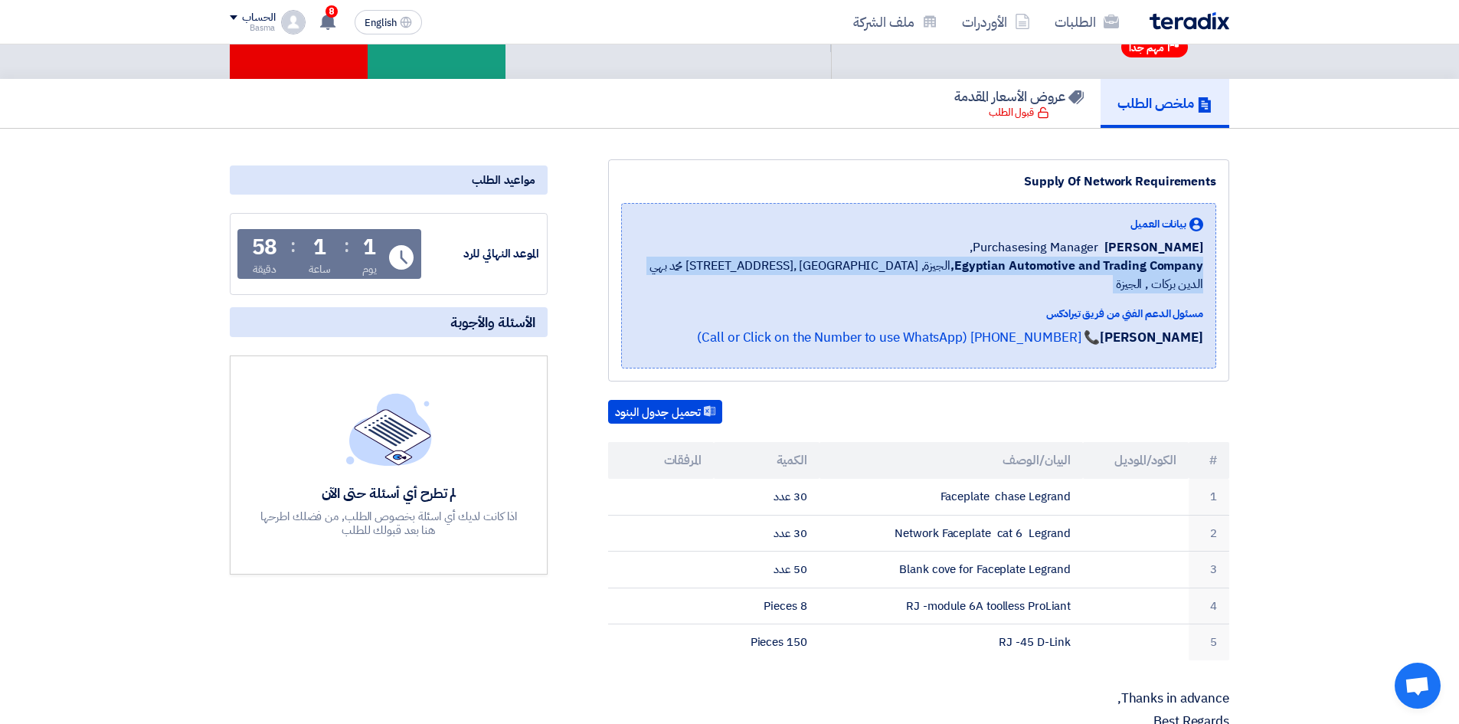
click at [1142, 267] on b "Egyptian Automotive and Trading Company," at bounding box center [1076, 265] width 253 height 18
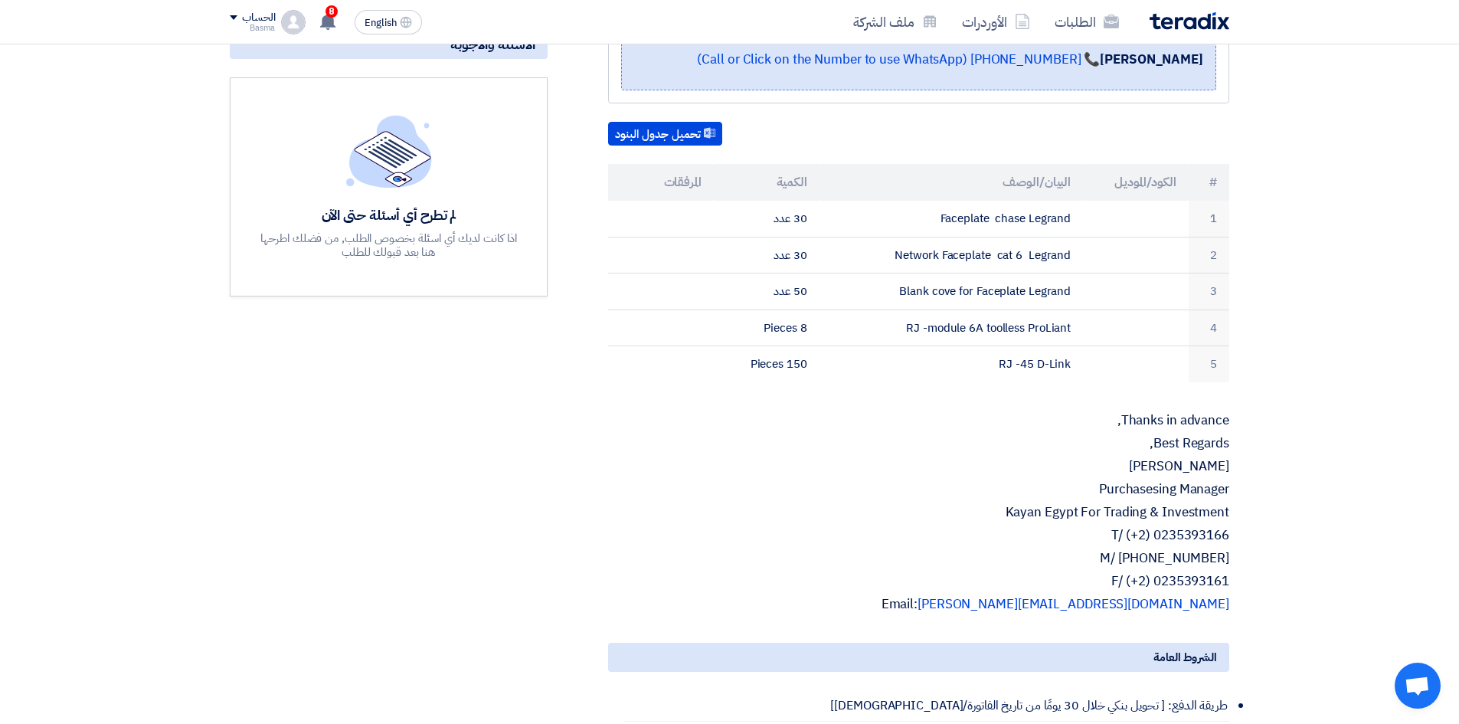
scroll to position [383, 0]
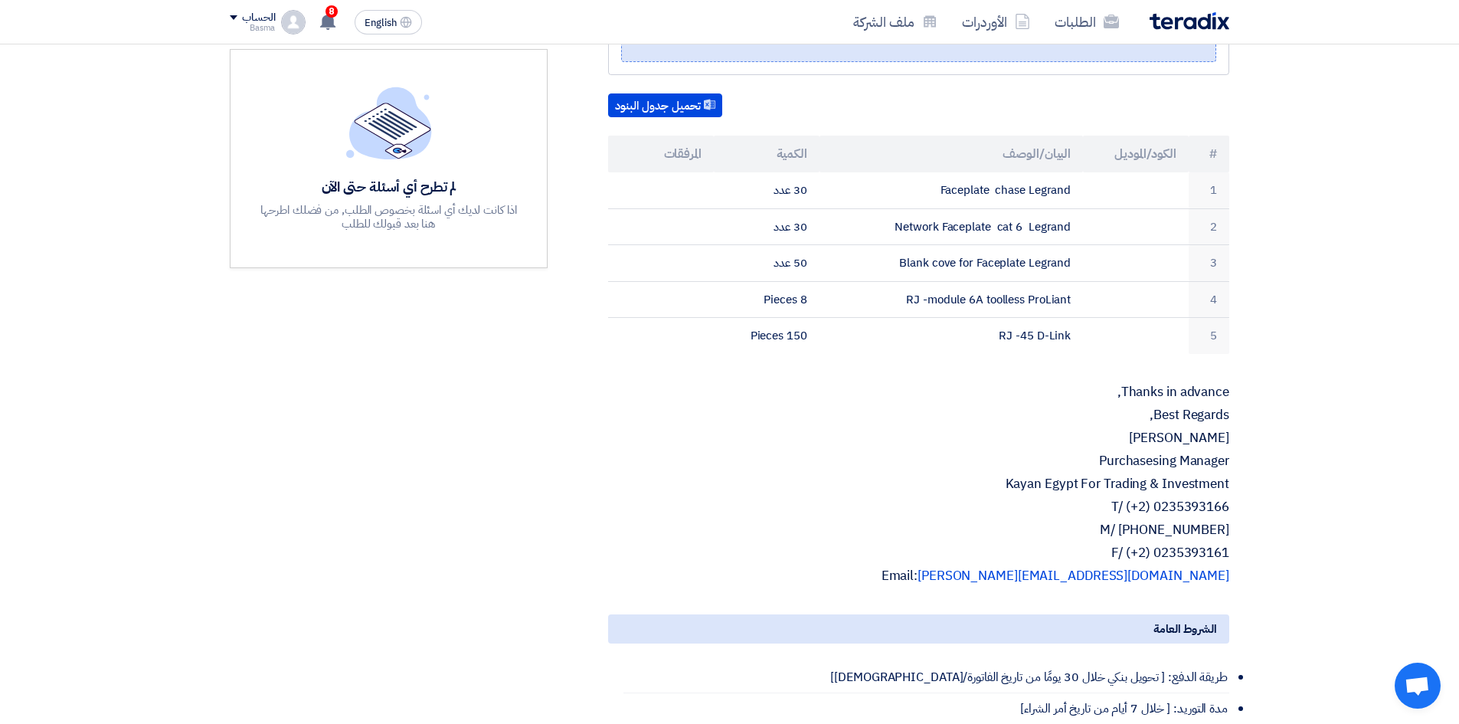
drag, startPoint x: 951, startPoint y: 555, endPoint x: 1142, endPoint y: 420, distance: 234.5
click at [1142, 420] on div "Thanks in advance, Best Regards, [PERSON_NAME] Purchasesing Manager Kayan [GEOG…" at bounding box center [918, 483] width 621 height 199
click at [1142, 430] on p "[PERSON_NAME]" at bounding box center [918, 437] width 621 height 15
drag, startPoint x: 1142, startPoint y: 420, endPoint x: 1227, endPoint y: 438, distance: 87.0
click at [1259, 443] on section "Supply Of Network Requirements بيانات العميل [PERSON_NAME] Purchasesing Manager…" at bounding box center [729, 450] width 1459 height 1256
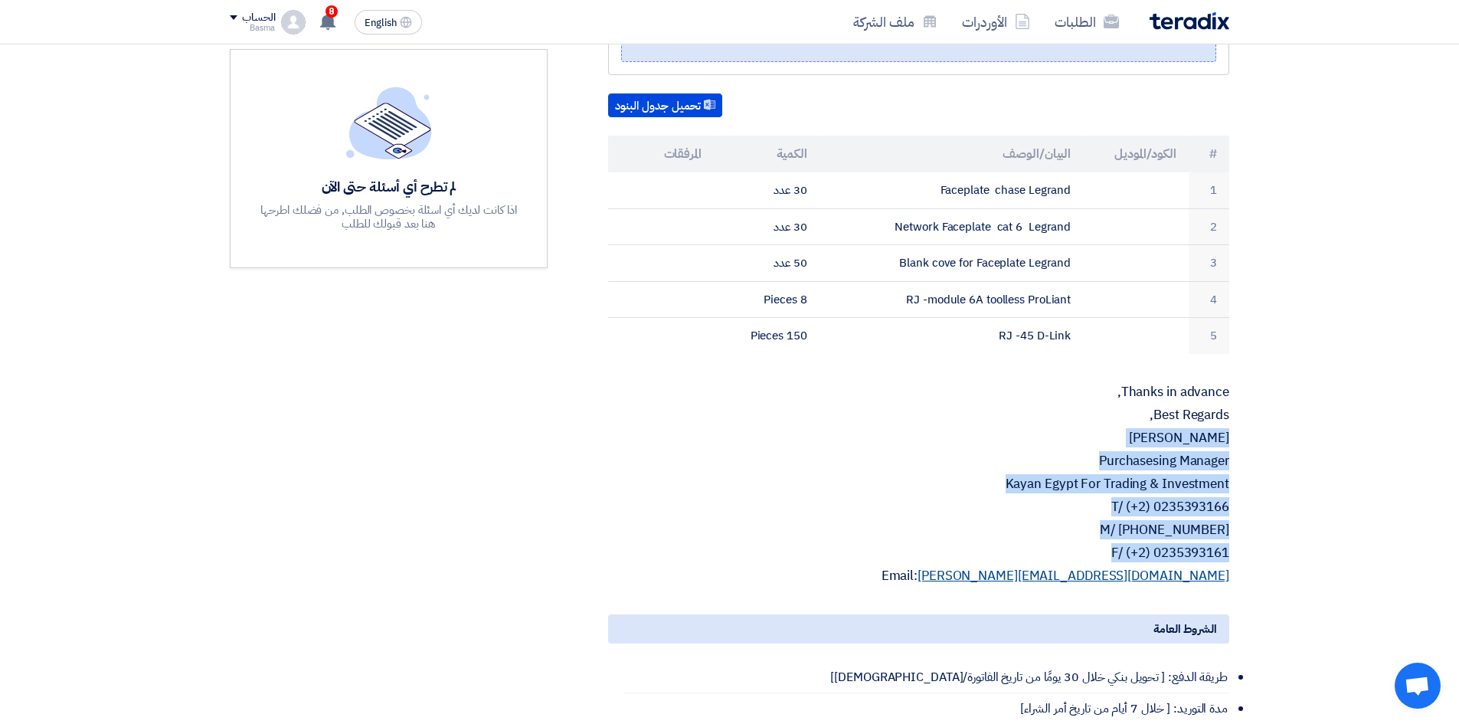
drag, startPoint x: 1227, startPoint y: 413, endPoint x: 1228, endPoint y: 554, distance: 141.6
click at [1228, 554] on div "Thanks in advance, Best Regards, [PERSON_NAME] Purchasesing Manager Kayan [GEOG…" at bounding box center [918, 483] width 621 height 199
drag, startPoint x: 992, startPoint y: 557, endPoint x: 1143, endPoint y: 401, distance: 217.1
click at [1143, 401] on div "Thanks in advance, Best Regards, [PERSON_NAME] Purchasesing Manager Kayan [GEOG…" at bounding box center [918, 483] width 621 height 199
copy div "[PERSON_NAME] Purchasesing Manager Kayan [GEOGRAPHIC_DATA] For Trading & Invest…"
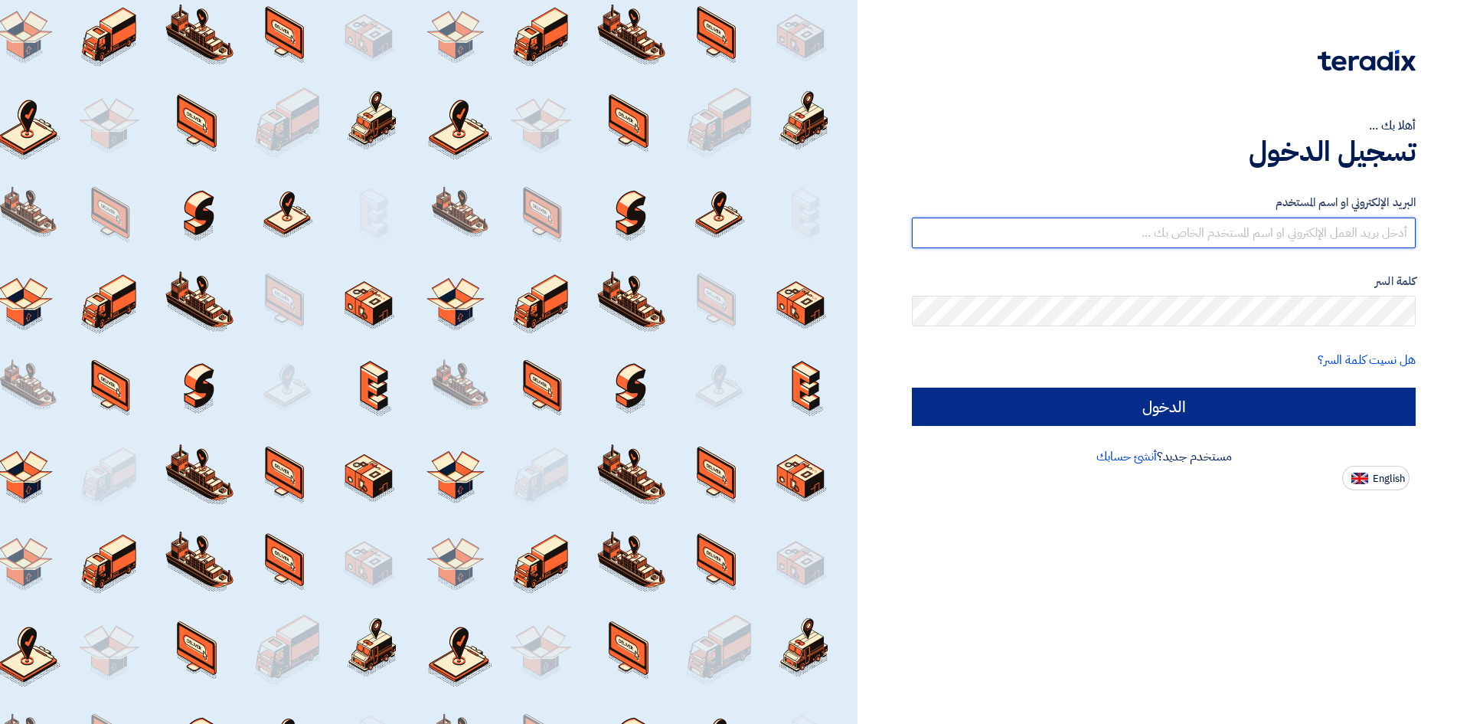
type input "[EMAIL_ADDRESS][DOMAIN_NAME]"
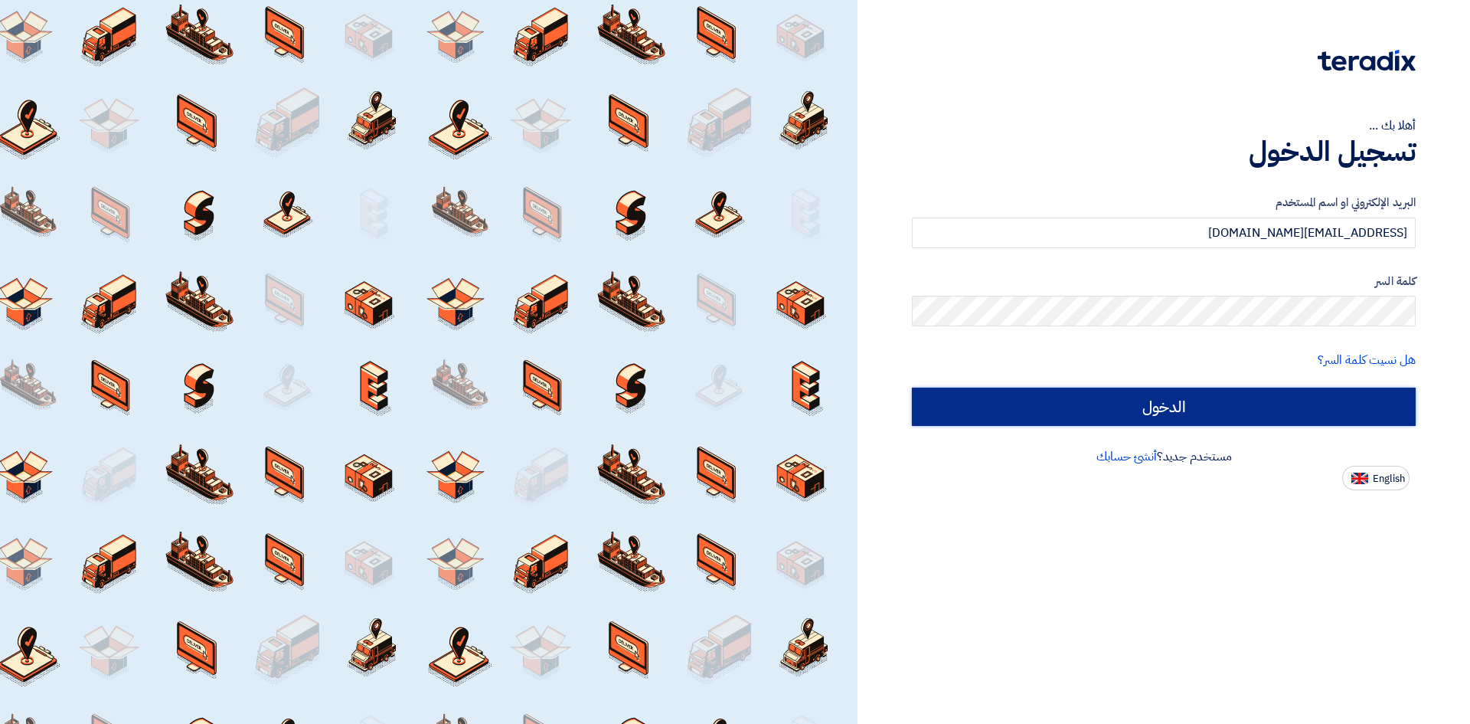
click at [1281, 401] on input "الدخول" at bounding box center [1164, 406] width 504 height 38
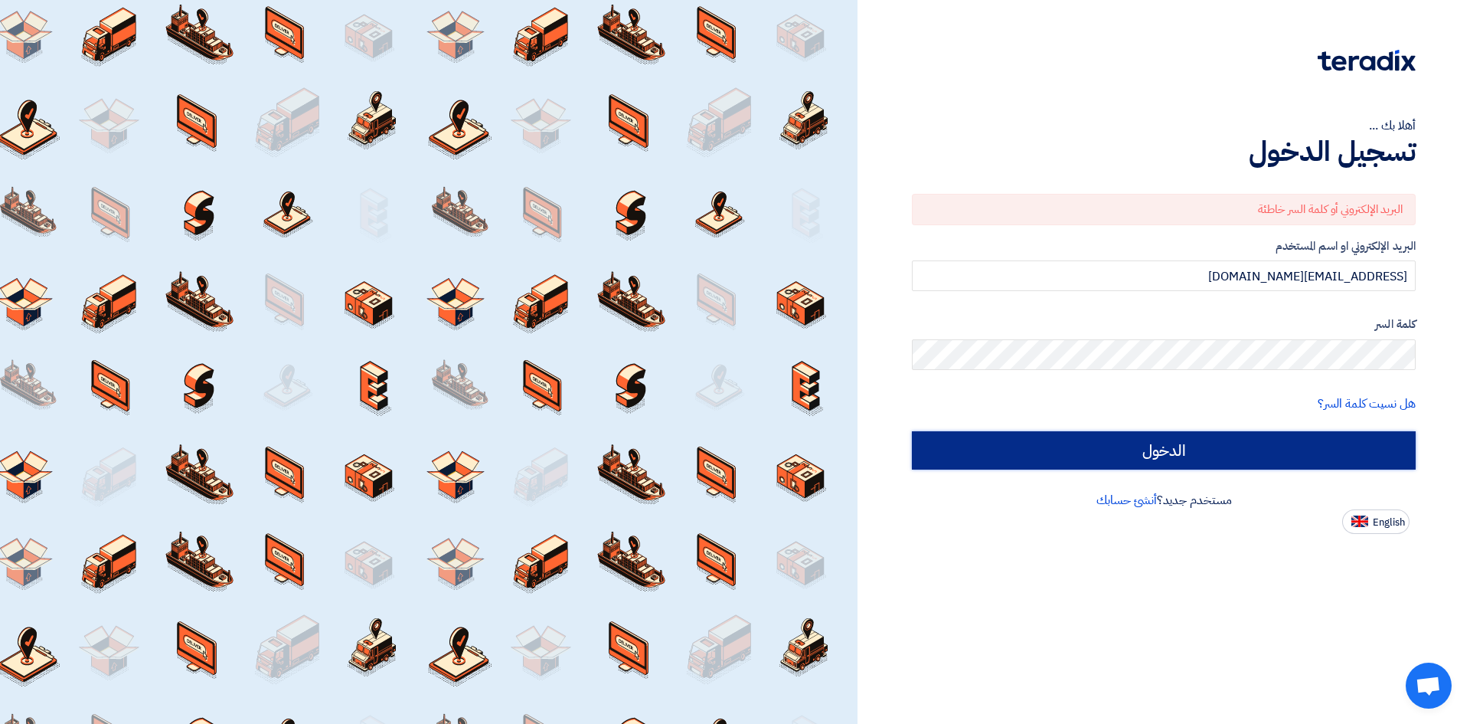
click at [1400, 450] on input "الدخول" at bounding box center [1164, 450] width 504 height 38
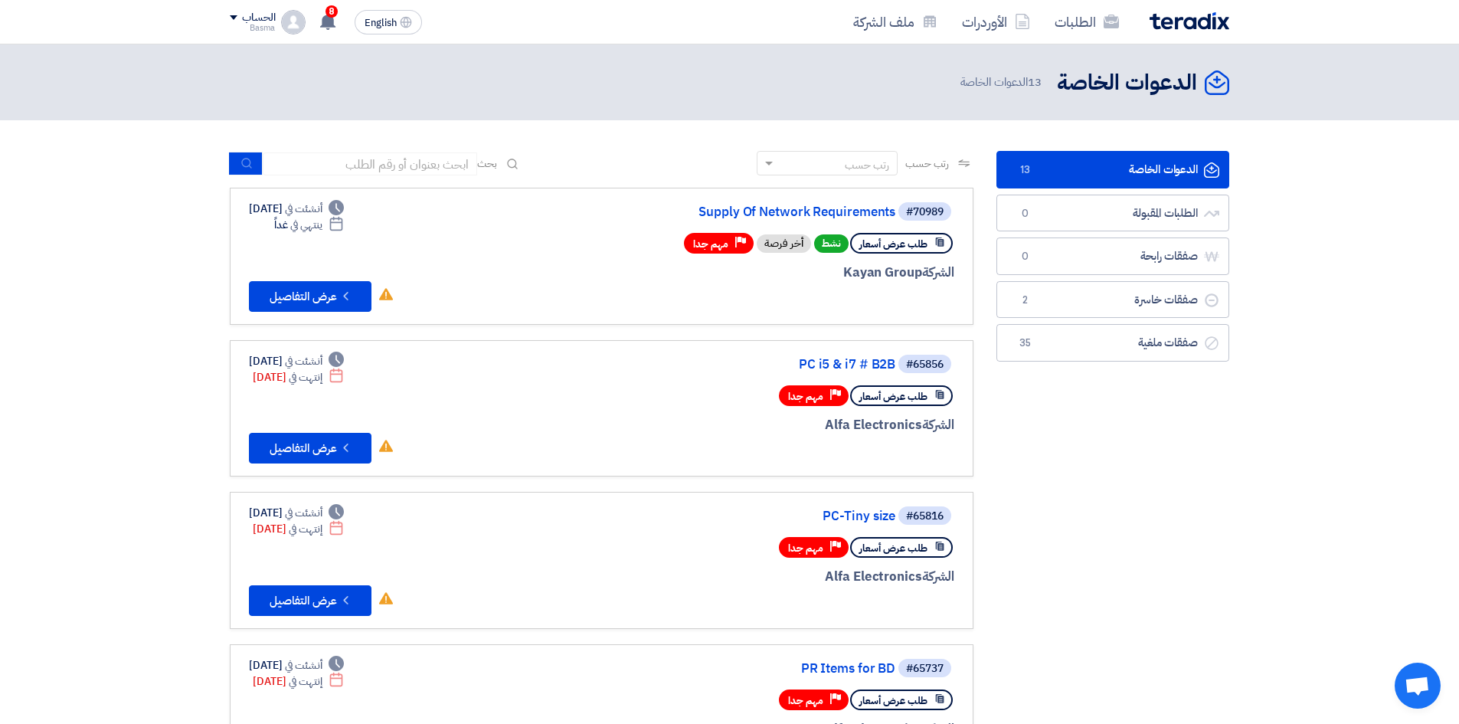
click at [263, 24] on div "Basma" at bounding box center [252, 28] width 45 height 8
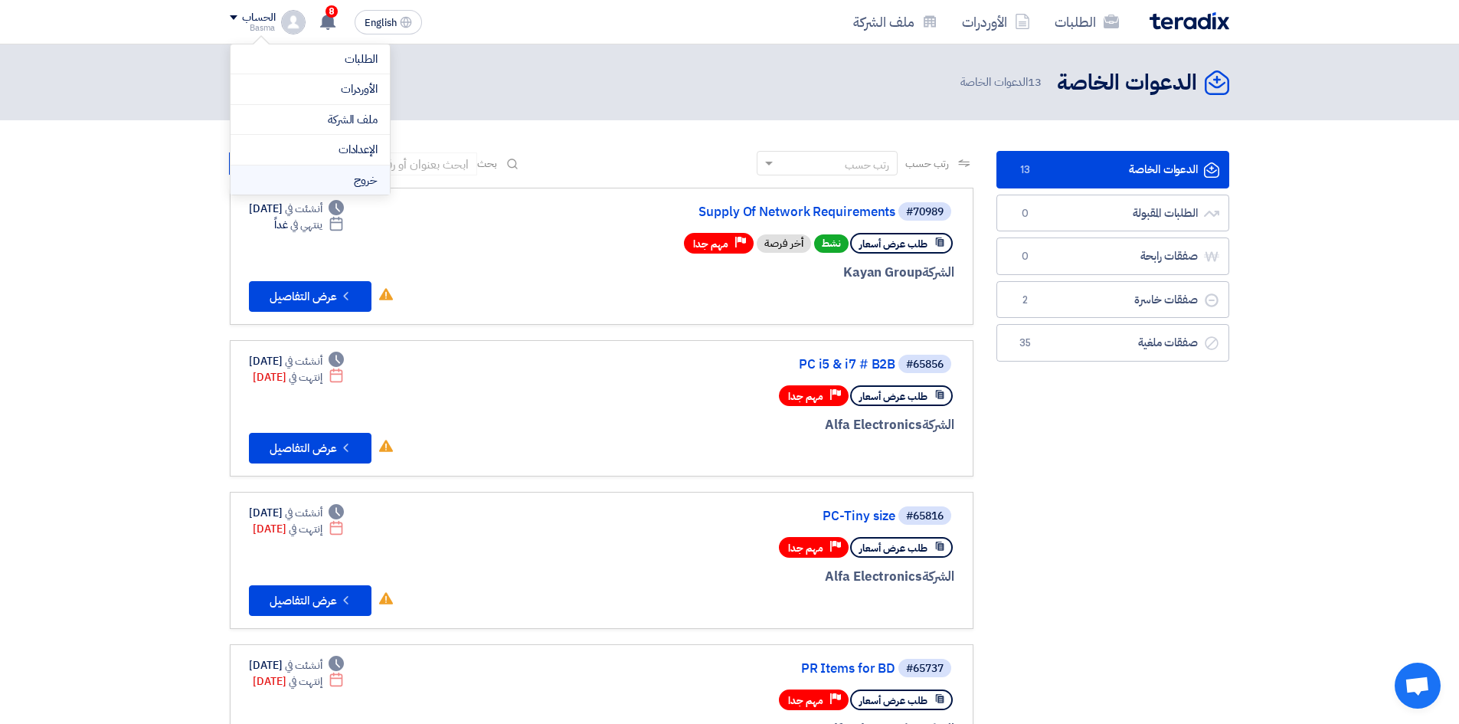
click at [355, 182] on li "خروج" at bounding box center [309, 180] width 159 height 30
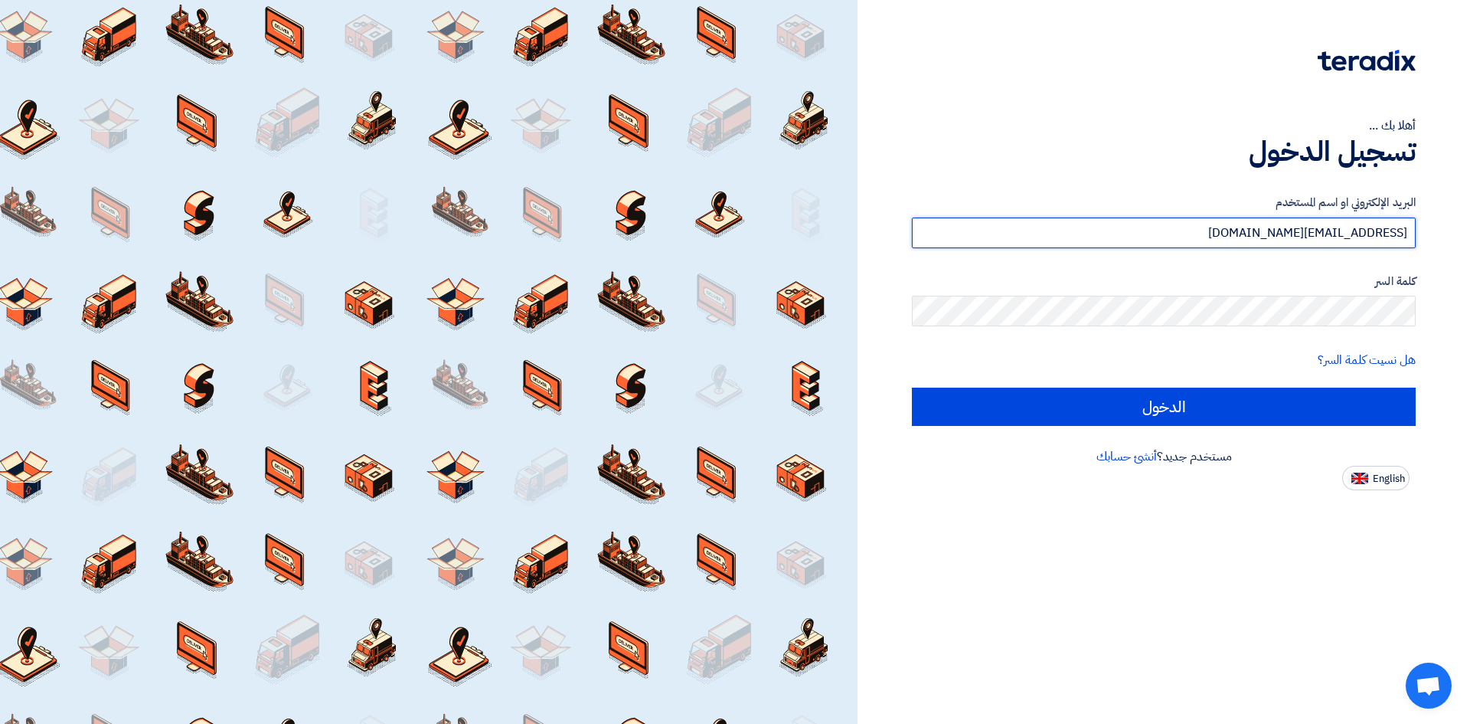
click at [1371, 233] on input "[EMAIL_ADDRESS][DOMAIN_NAME]" at bounding box center [1164, 232] width 504 height 31
drag, startPoint x: 1206, startPoint y: 239, endPoint x: 1469, endPoint y: 229, distance: 263.6
click at [1469, 229] on div "أهلا بك ... تسجيل الدخول البريد الإلكتروني او اسم المستخدم [EMAIL_ADDRESS][DOMA…" at bounding box center [1164, 362] width 613 height 724
